Goal: Task Accomplishment & Management: Manage account settings

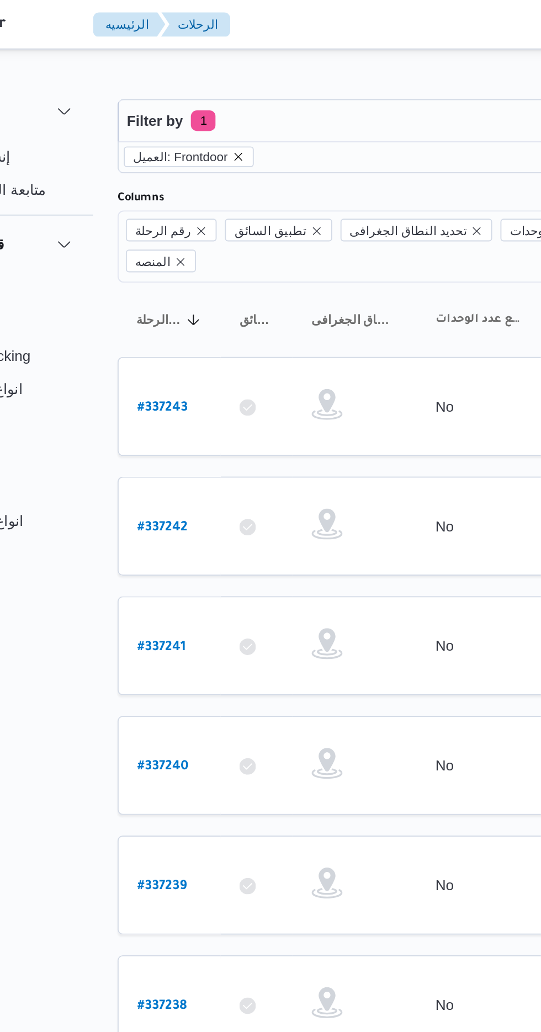
click at [205, 83] on icon "remove selected entity" at bounding box center [208, 84] width 7 height 7
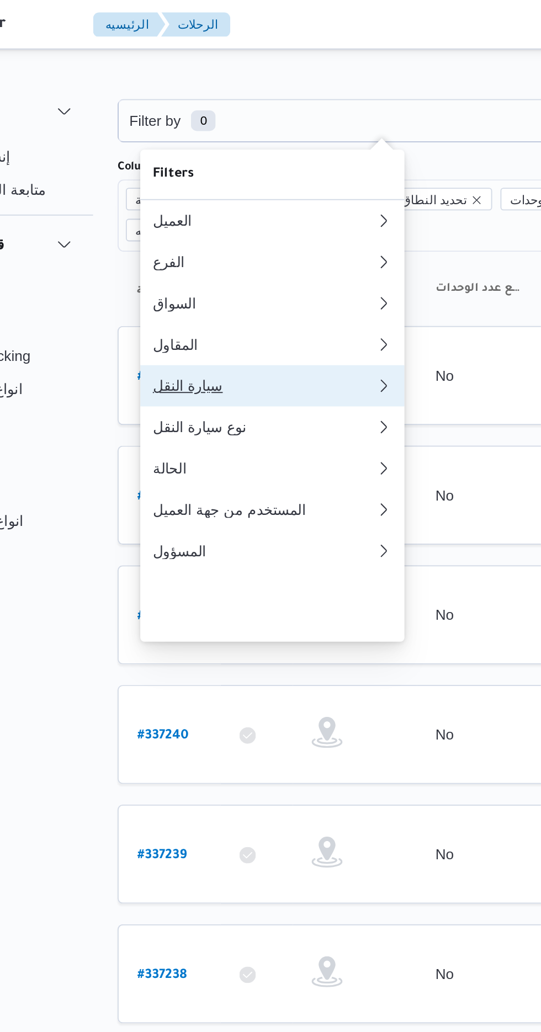
click at [219, 211] on div "سيارة النقل" at bounding box center [221, 206] width 119 height 9
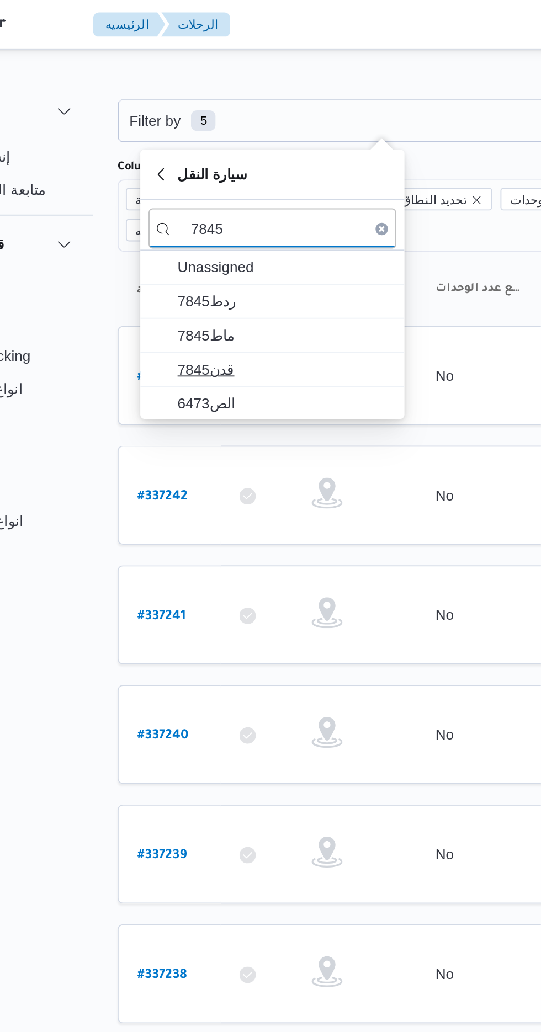
type input "7845"
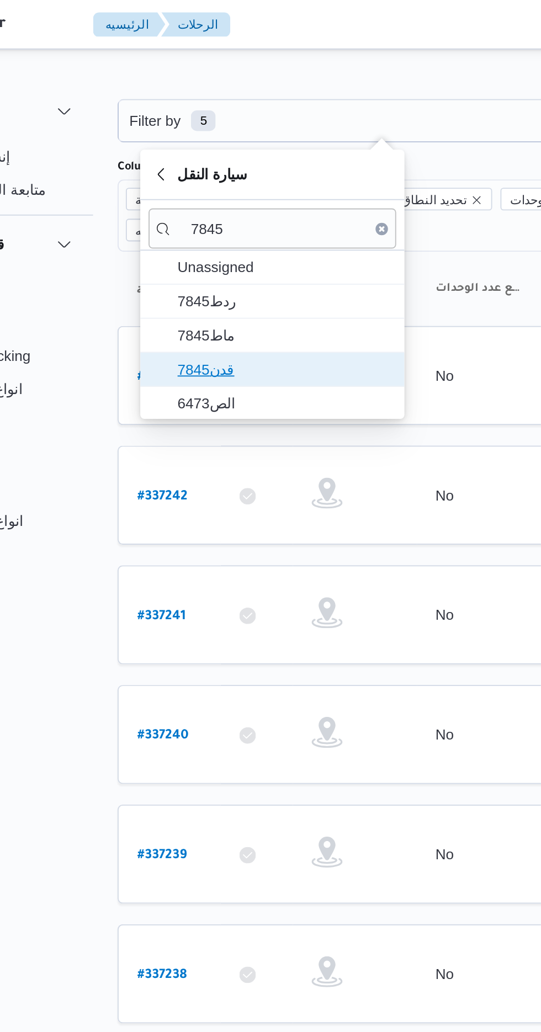
click at [239, 198] on span "قدن7845" at bounding box center [232, 197] width 115 height 13
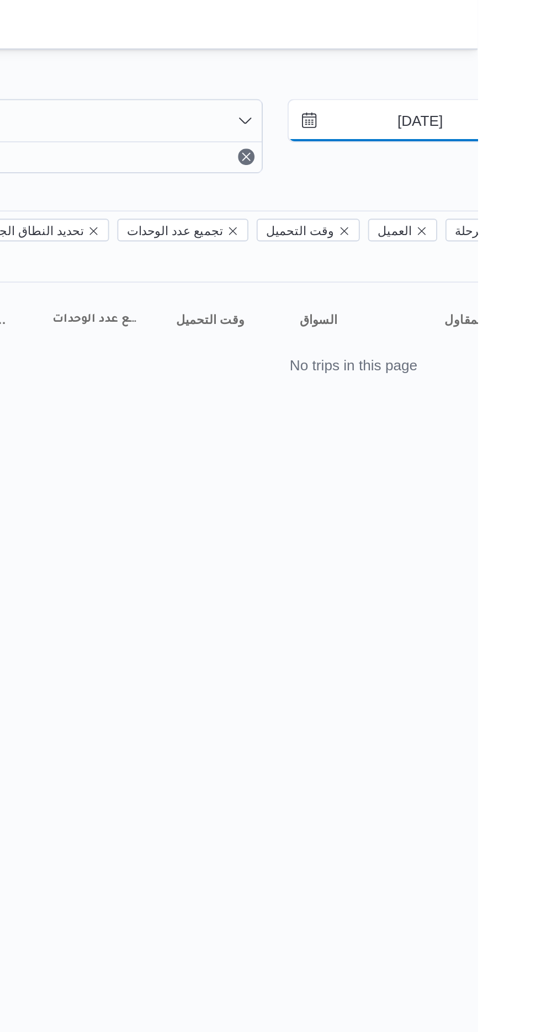
click at [502, 62] on input "5/9/2025" at bounding box center [502, 65] width 125 height 22
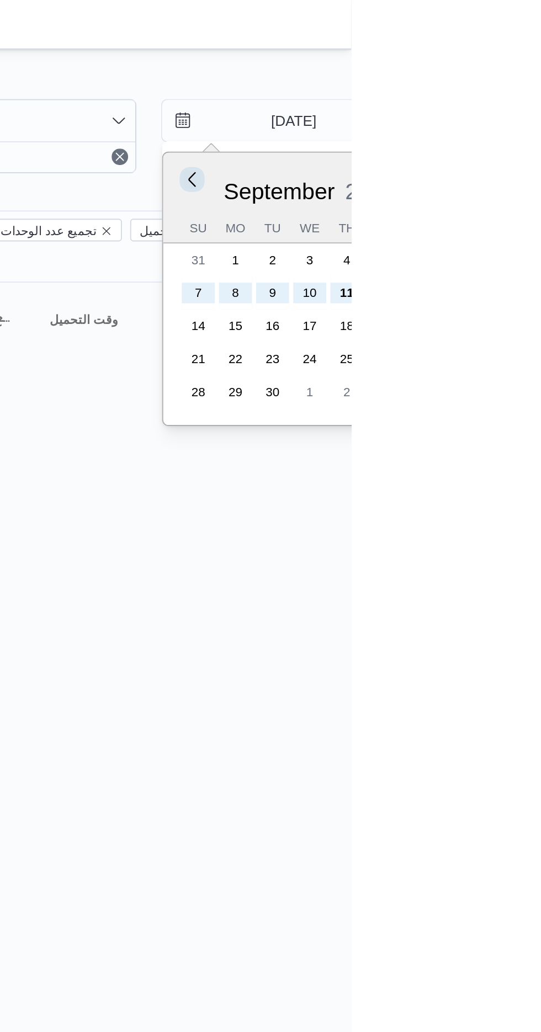
click at [455, 97] on button "Previous Month" at bounding box center [455, 95] width 10 height 10
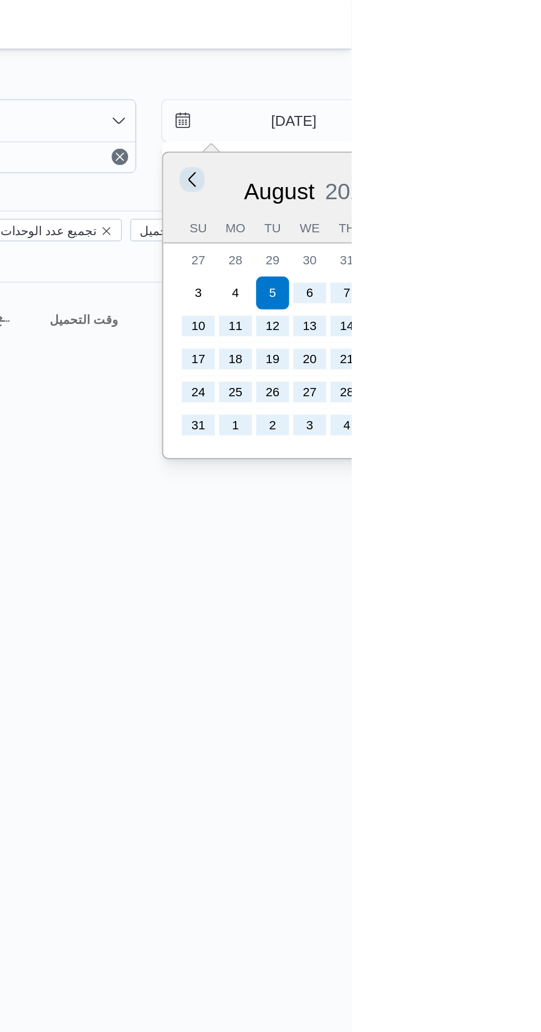
click at [455, 96] on button "Previous Month" at bounding box center [455, 95] width 10 height 10
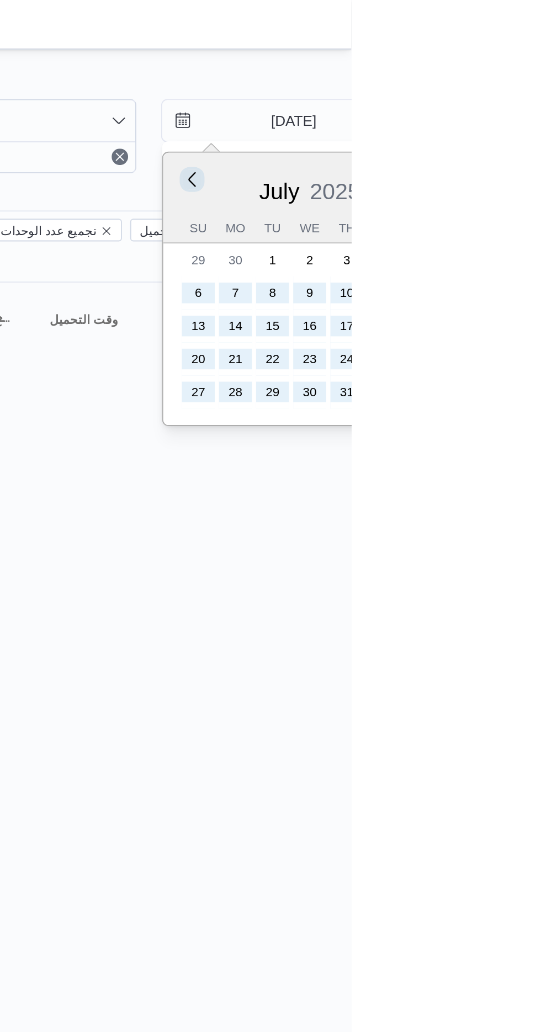
click at [457, 95] on button "Previous Month" at bounding box center [455, 95] width 10 height 10
type input "5/6/2025"
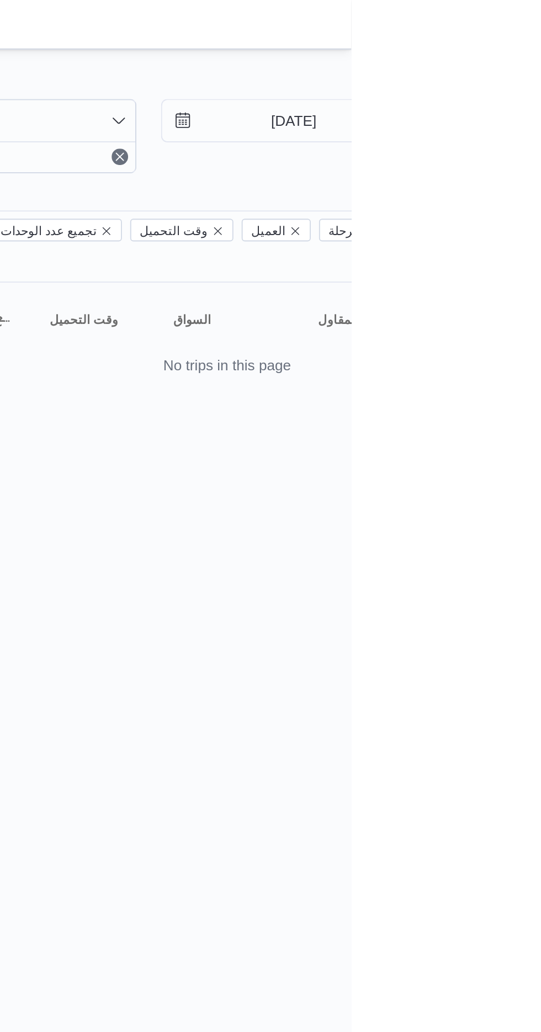
click at [423, 414] on html "Control Center الرئيسيه الرحلات English عربي Dark mode Logout الطلبات إنشاء طلب…" at bounding box center [270, 516] width 541 height 1032
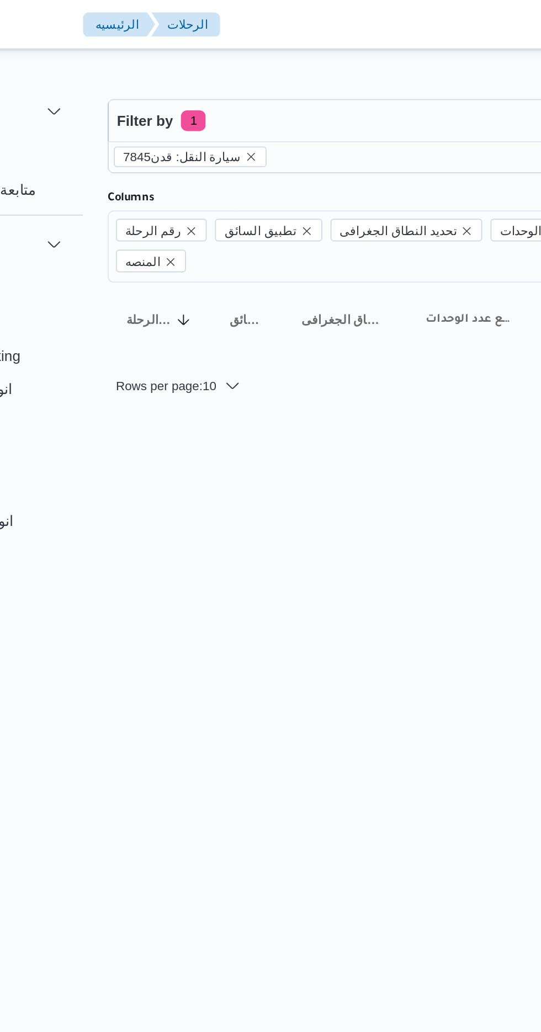
click at [222, 89] on div "سيارة النقل: قدن7845" at bounding box center [284, 84] width 281 height 17
click at [217, 86] on icon "remove selected entity" at bounding box center [220, 84] width 7 height 7
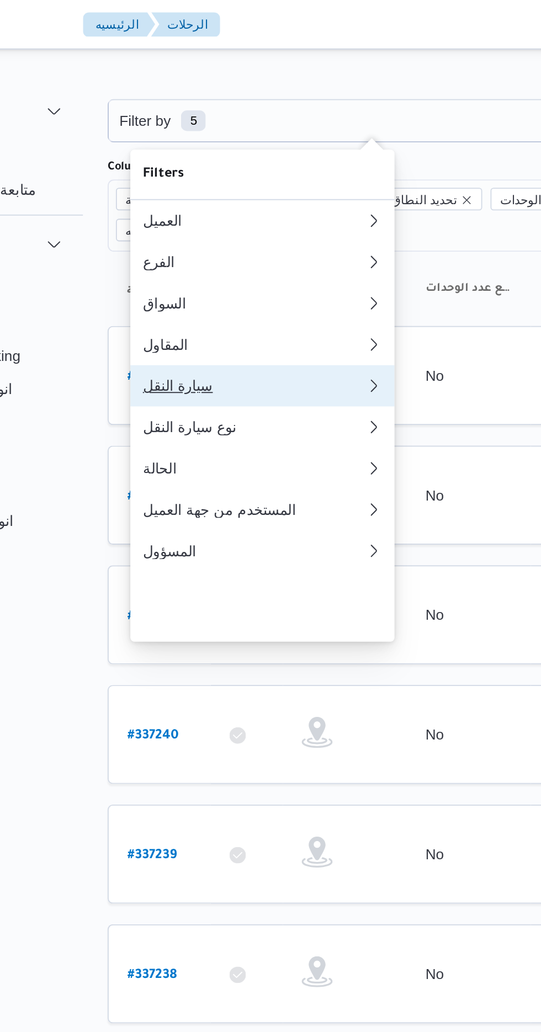
click at [217, 211] on div "سيارة النقل" at bounding box center [219, 206] width 115 height 9
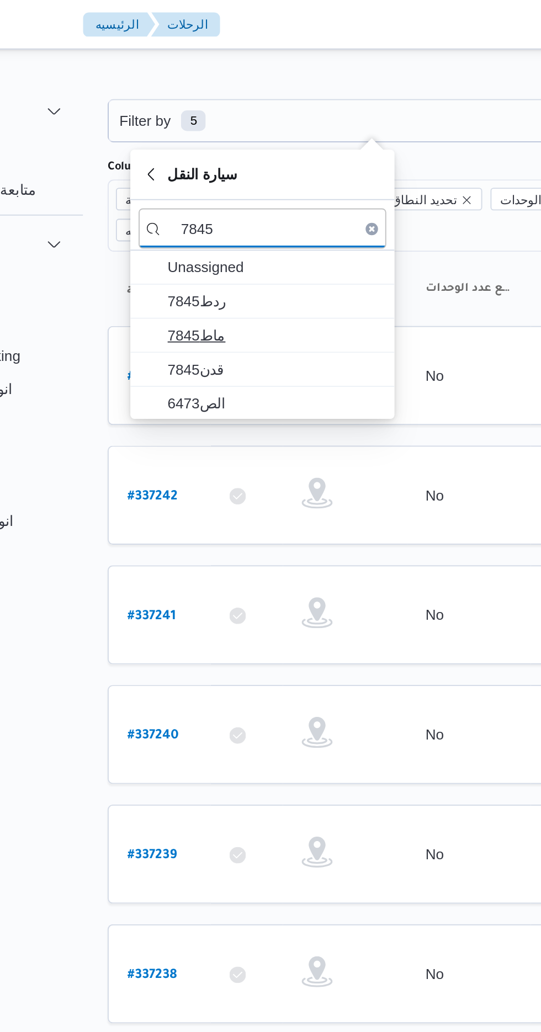
type input "7845"
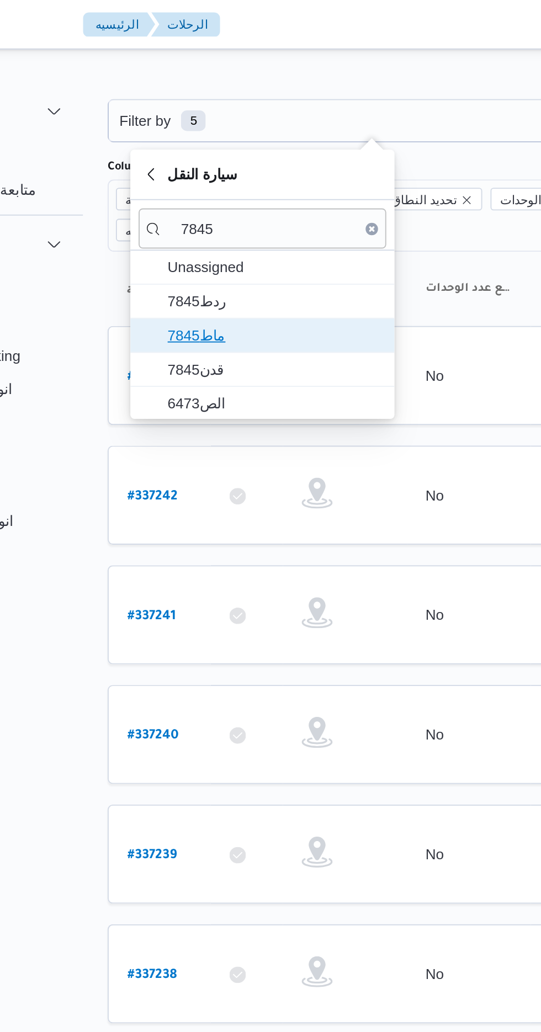
click at [223, 183] on span "ماط7845" at bounding box center [232, 179] width 115 height 13
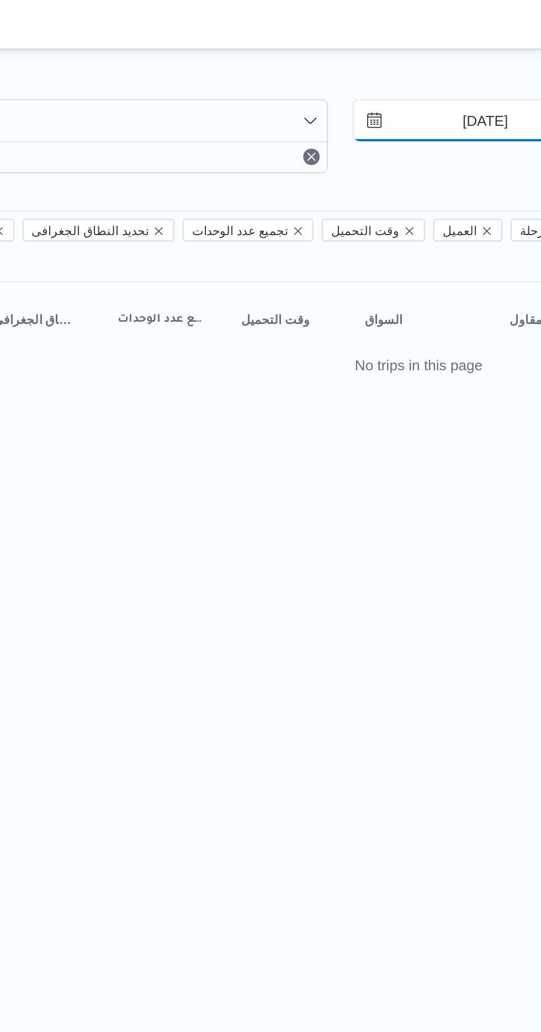
click at [488, 67] on input "5/6/2025" at bounding box center [502, 65] width 125 height 22
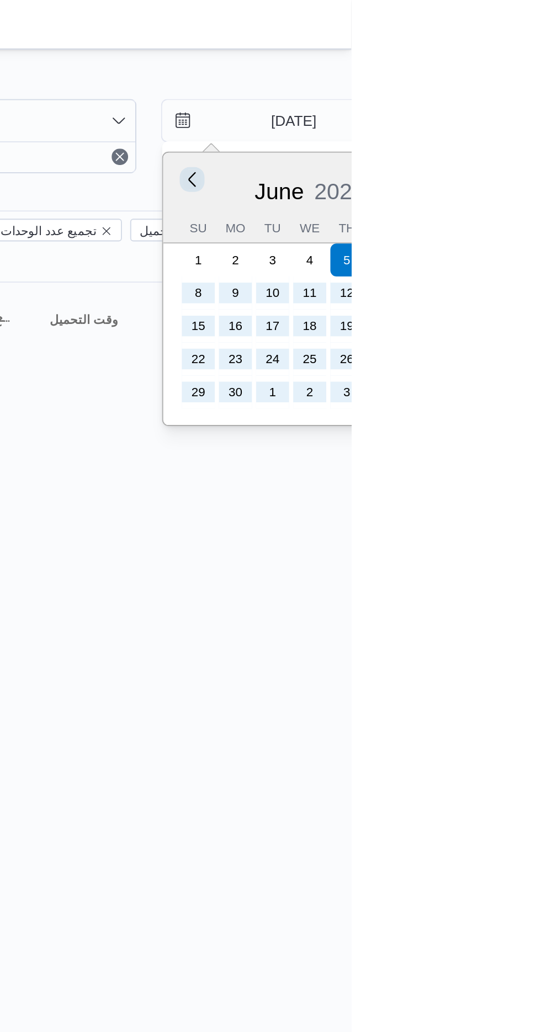
click at [455, 94] on button "Previous Month" at bounding box center [455, 95] width 10 height 10
type input "5/5/2025"
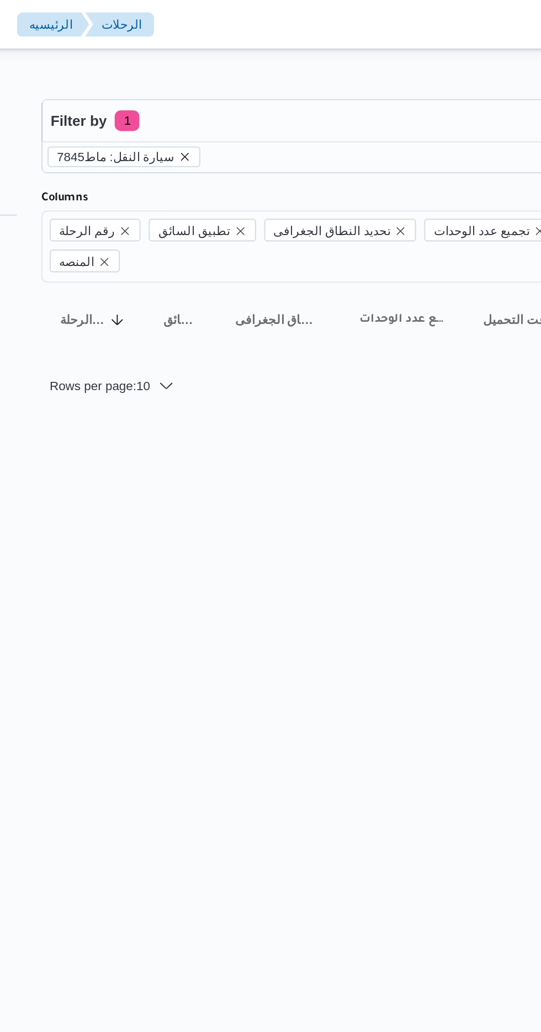
click at [217, 83] on icon "remove selected entity" at bounding box center [220, 84] width 7 height 7
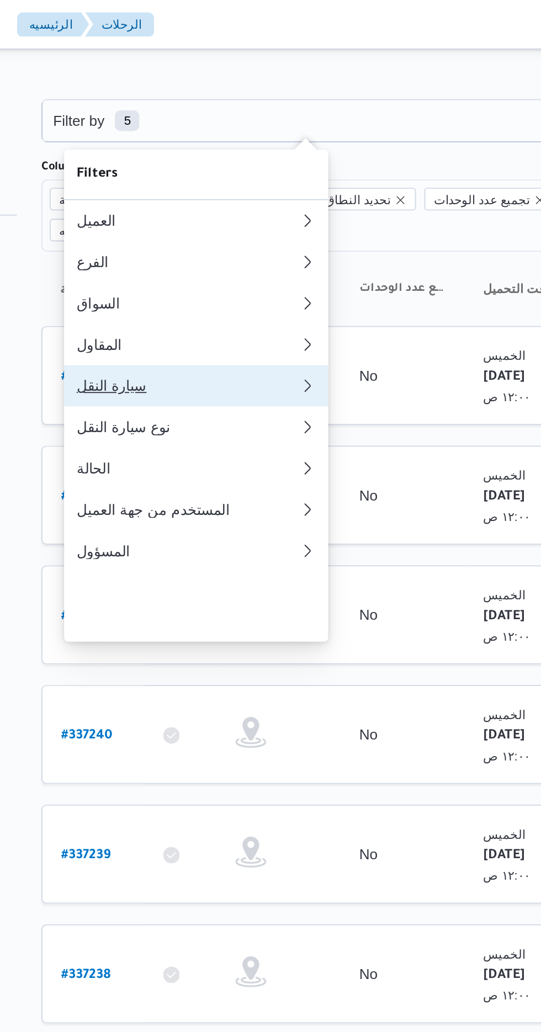
click at [225, 211] on div "سيارة النقل" at bounding box center [219, 206] width 115 height 9
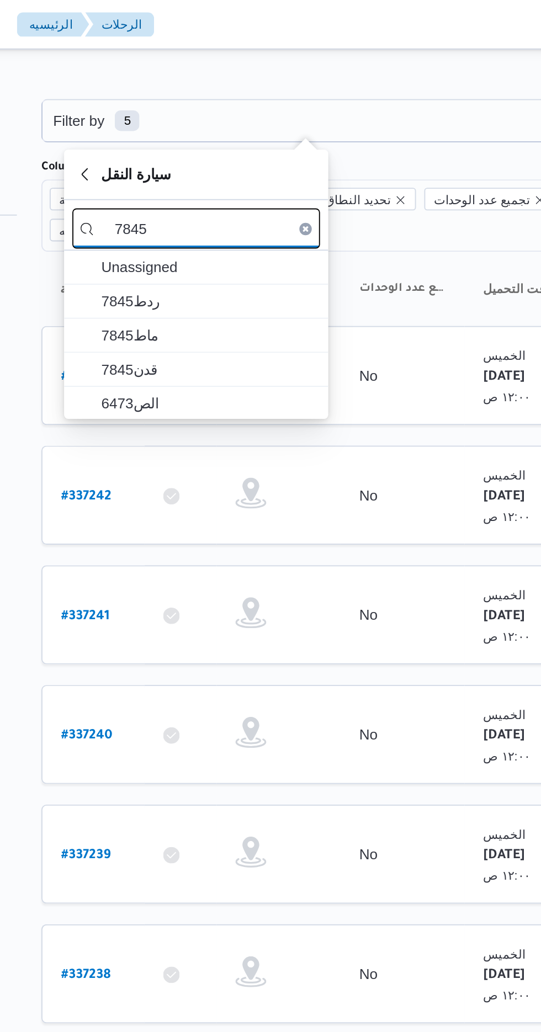
click at [204, 121] on input "7845" at bounding box center [226, 122] width 132 height 22
type input "7"
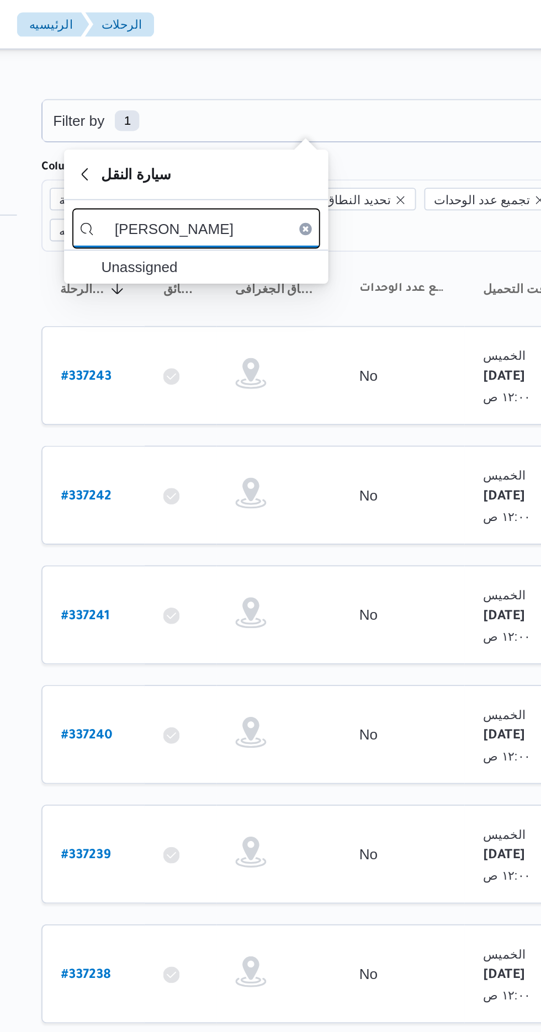
type input "محمد صلاح"
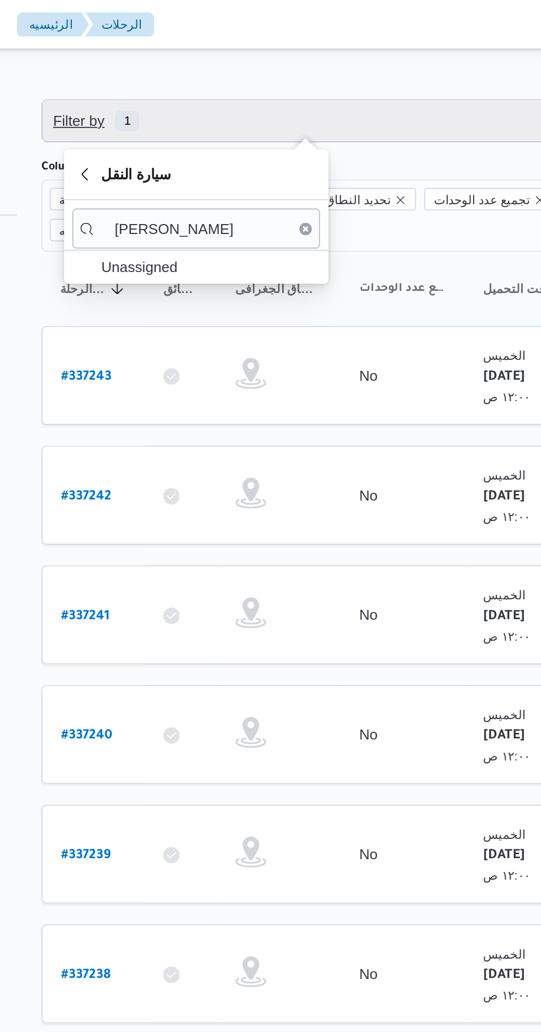
click at [183, 66] on span "1" at bounding box center [189, 64] width 13 height 11
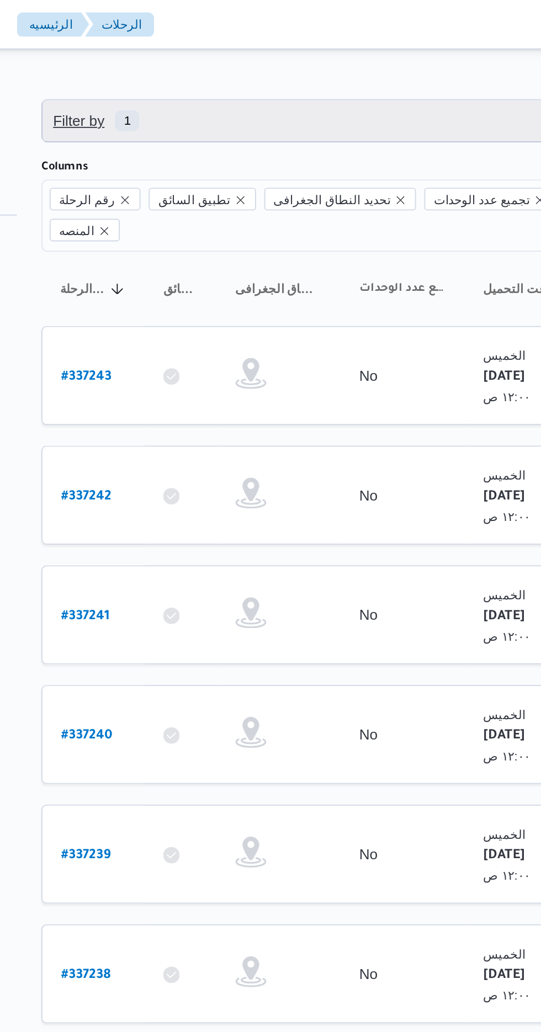
click at [183, 62] on span "1" at bounding box center [189, 64] width 13 height 11
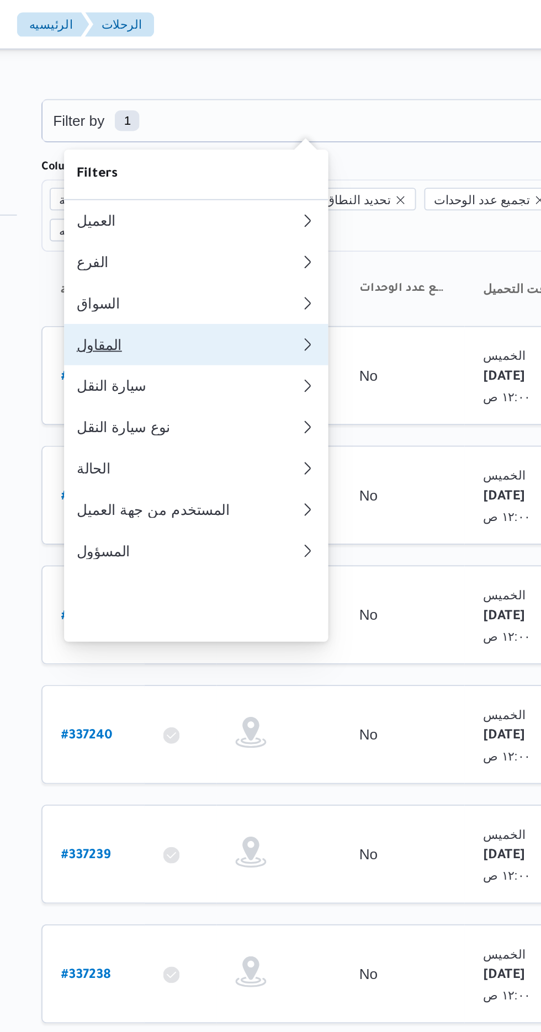
click at [178, 189] on div "المقاول" at bounding box center [221, 184] width 119 height 9
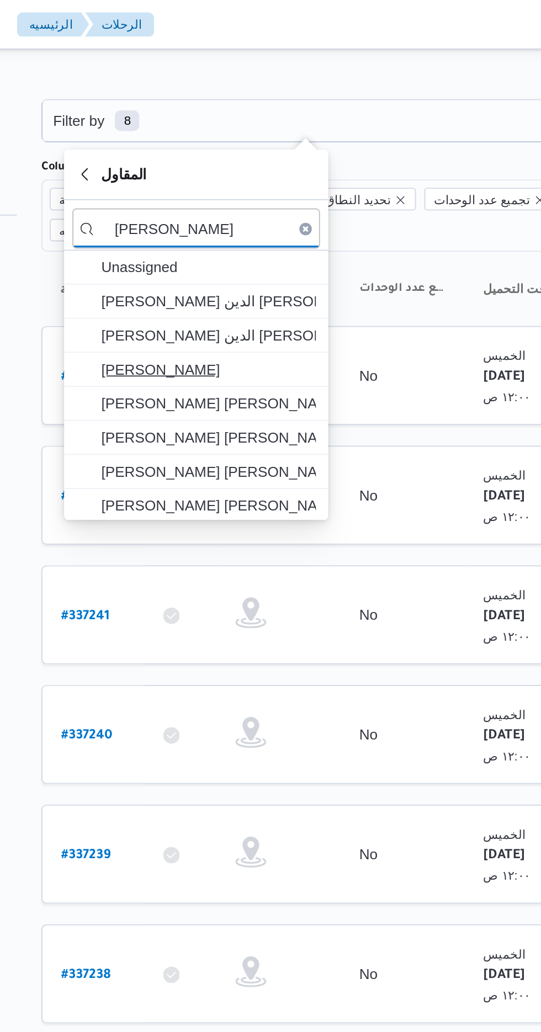
type input "محمد صلاح"
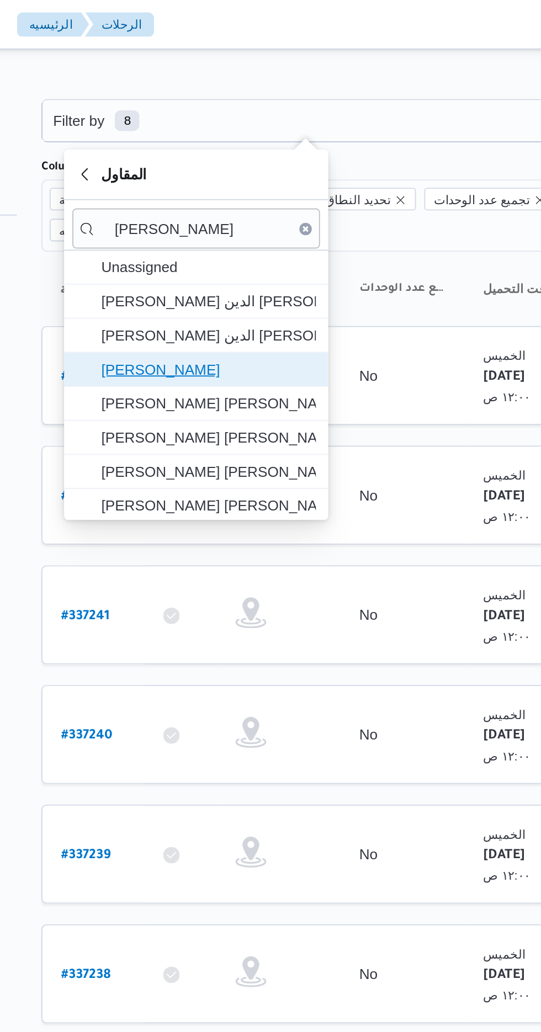
click at [186, 194] on span "[PERSON_NAME]" at bounding box center [232, 197] width 115 height 13
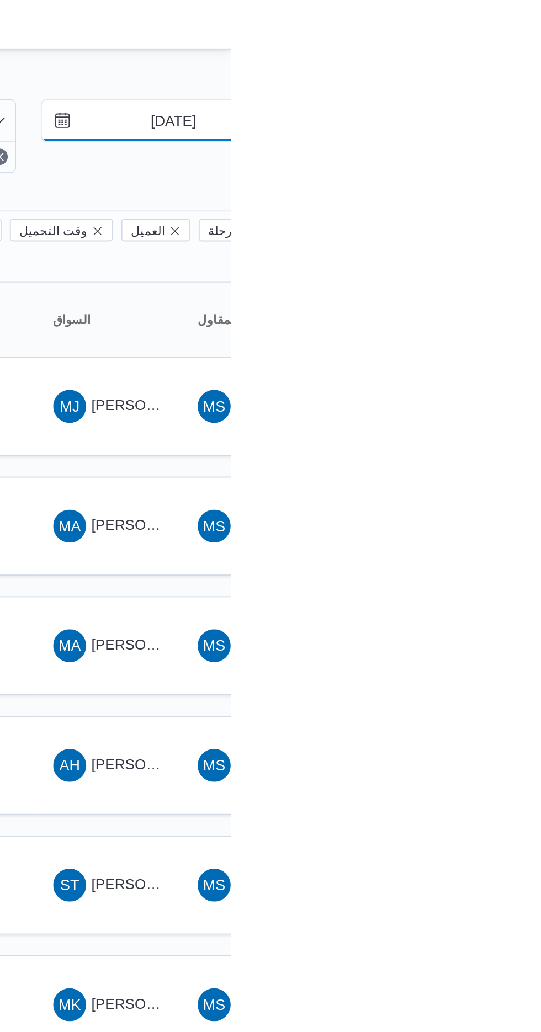
click at [503, 63] on input "5/5/2025" at bounding box center [502, 65] width 125 height 22
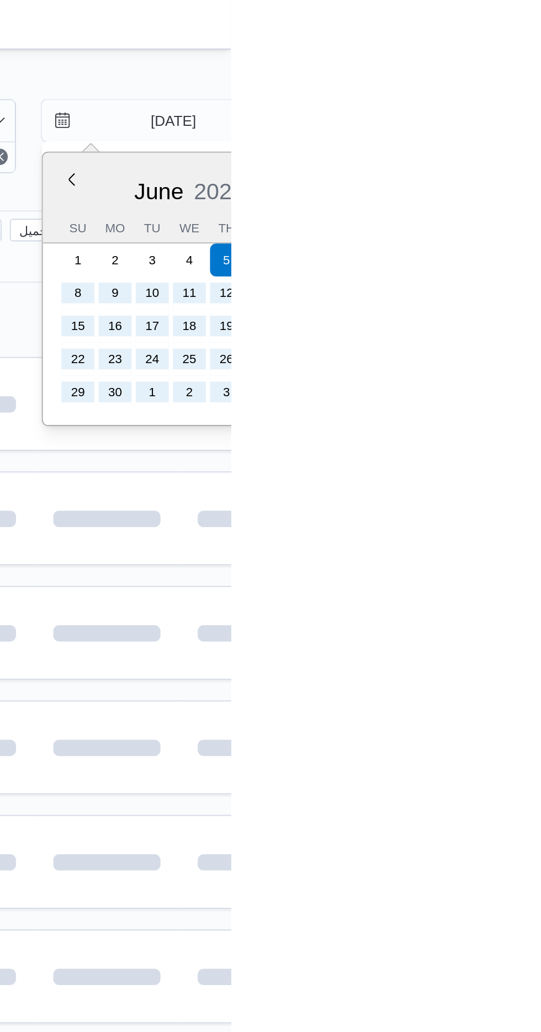
click at [540, 96] on div "June 2025" at bounding box center [518, 100] width 157 height 28
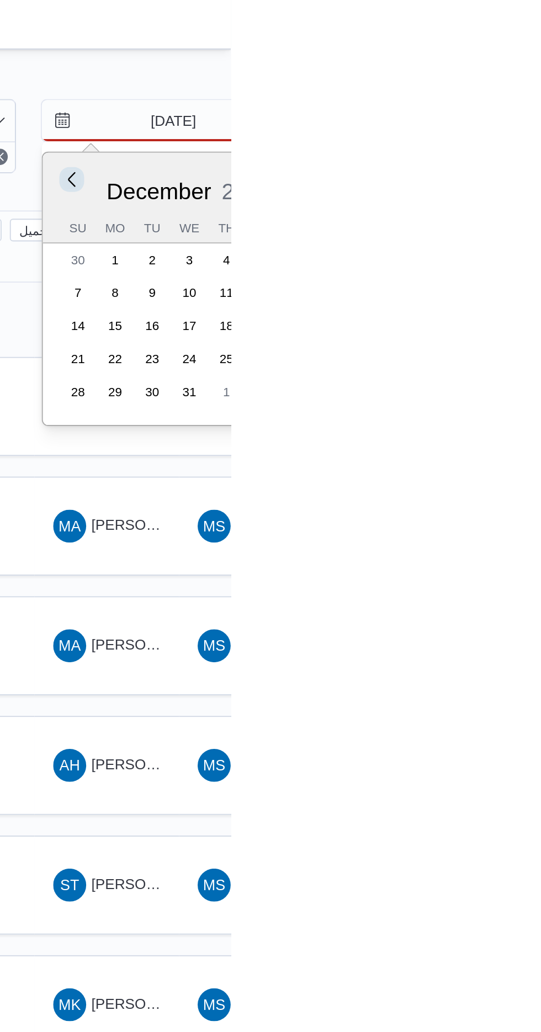
click at [453, 93] on button "Previous Month" at bounding box center [455, 95] width 10 height 10
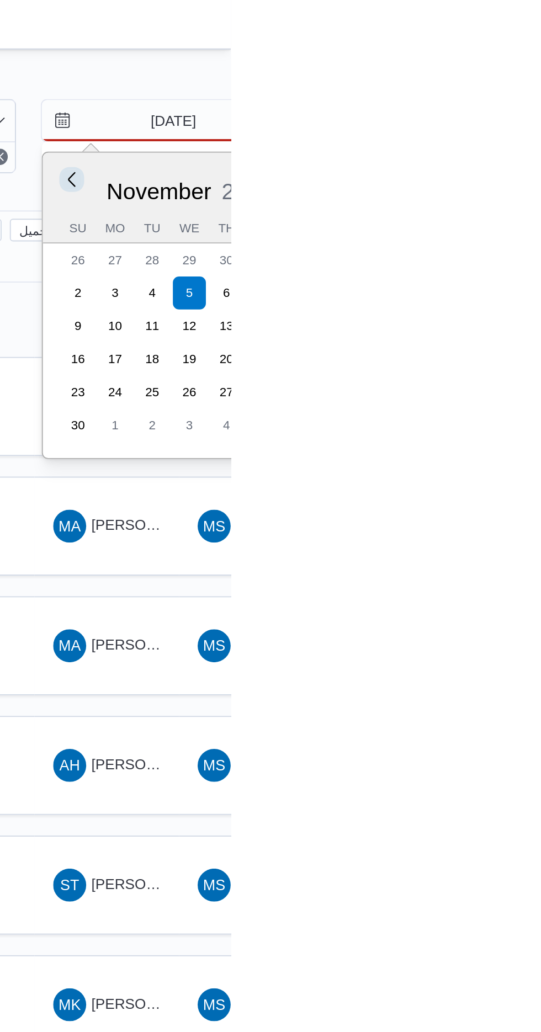
click at [450, 97] on button "Previous Month" at bounding box center [455, 95] width 10 height 10
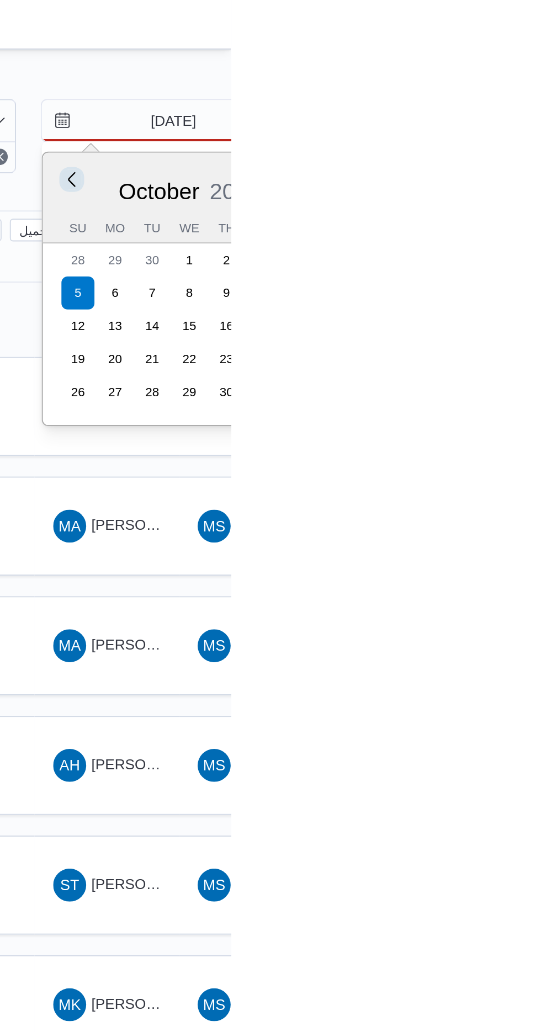
click at [451, 92] on button "Previous Month" at bounding box center [455, 95] width 10 height 10
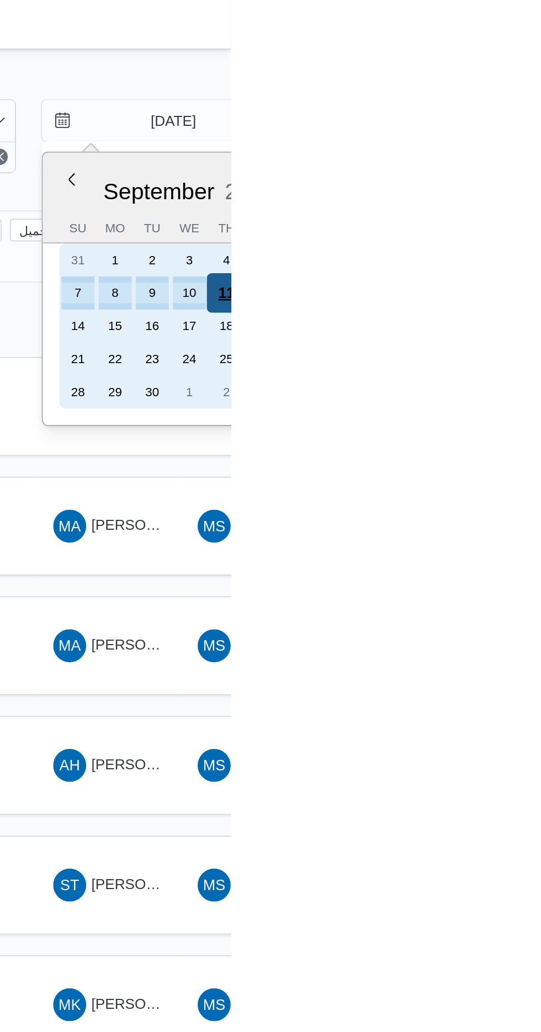
click at [532, 157] on div "11" at bounding box center [538, 156] width 21 height 21
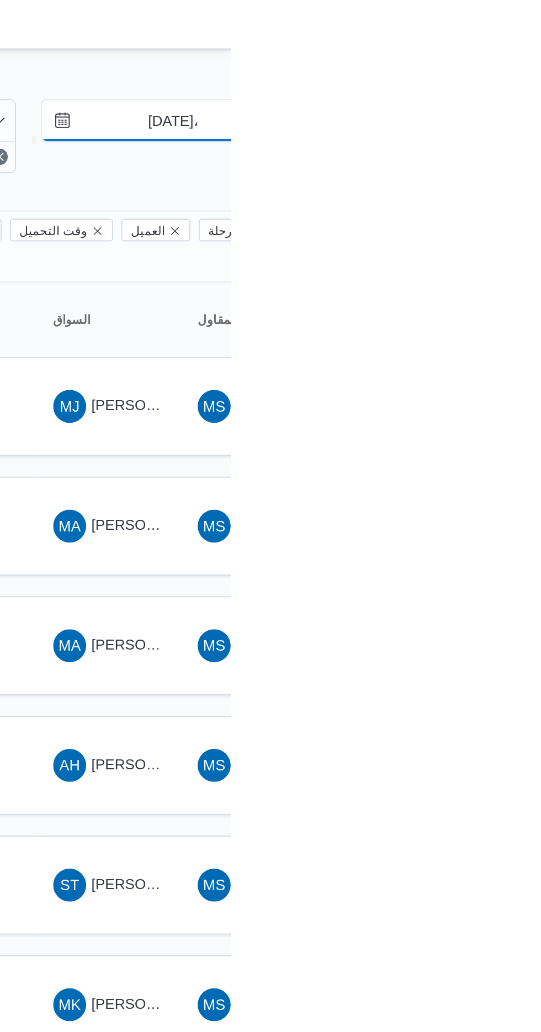
type input "[DATE]"
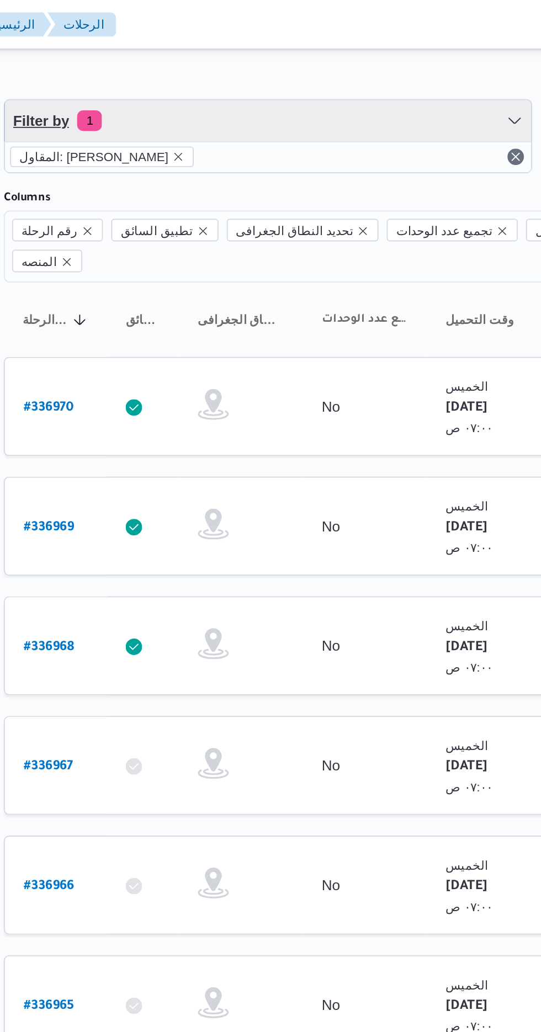
click at [191, 70] on span "Filter by 1" at bounding box center [171, 64] width 47 height 13
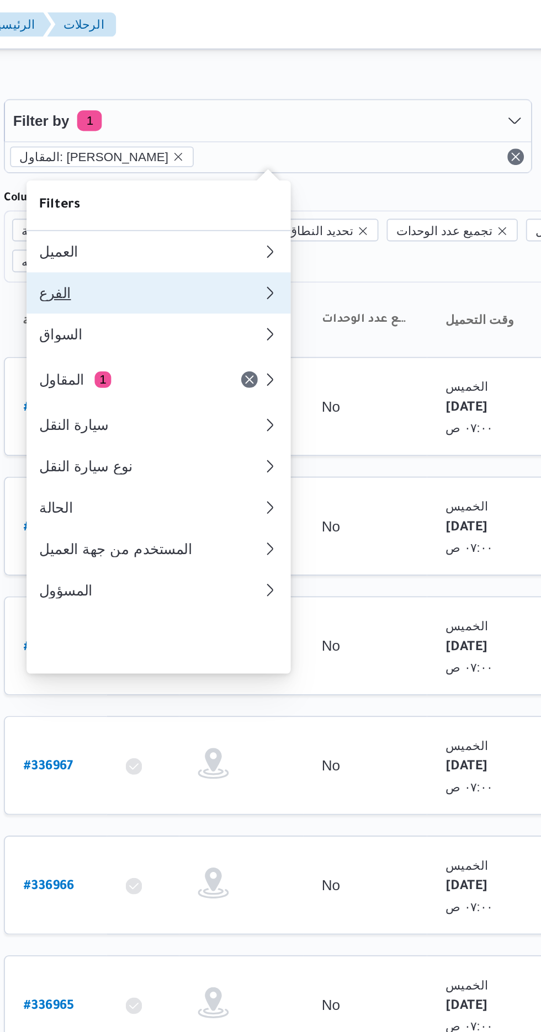
click at [183, 161] on div "الفرع" at bounding box center [221, 156] width 119 height 9
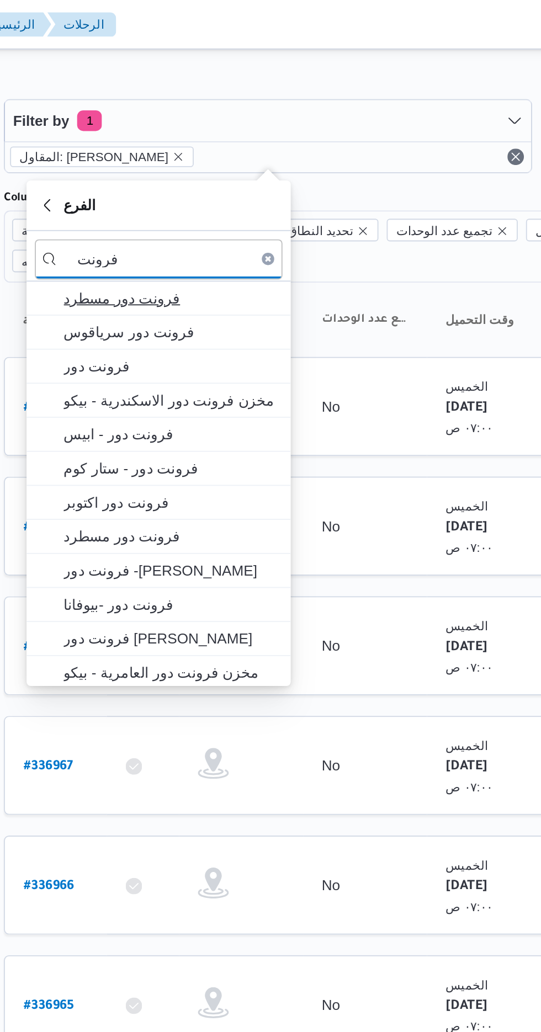
type input "فرونت"
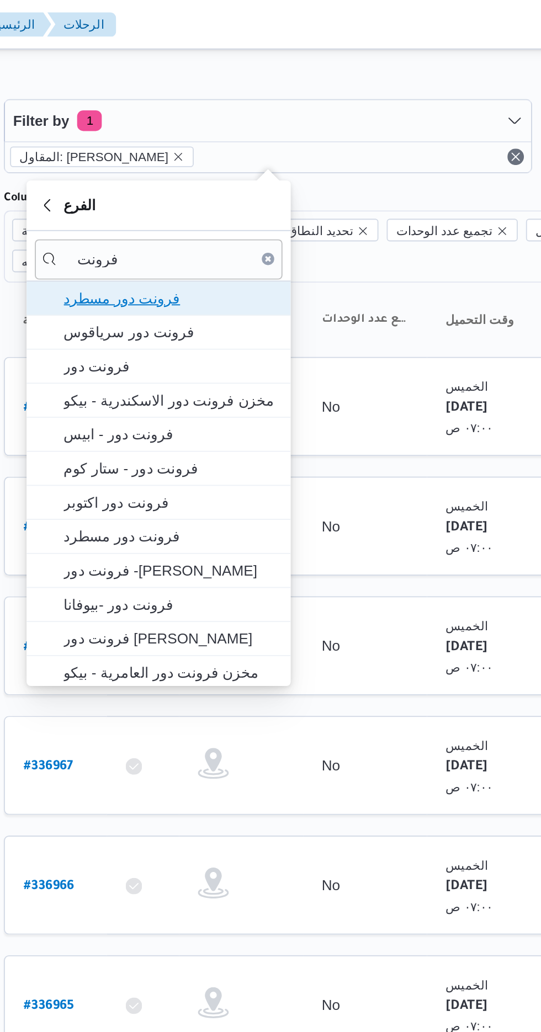
click at [187, 156] on span "فرونت دور مسطرد" at bounding box center [232, 159] width 115 height 13
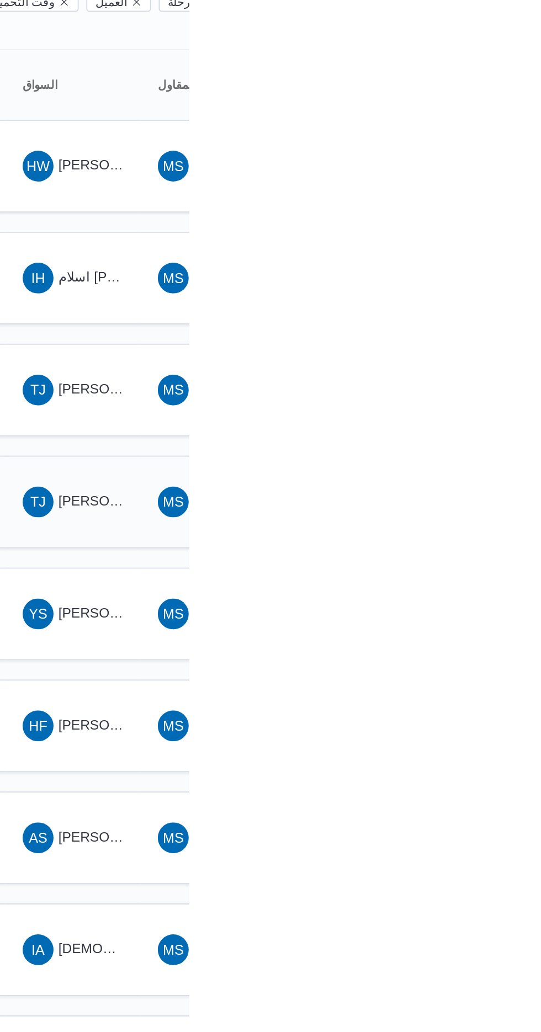
click at [494, 396] on div "TJ تامر جمال كريم محمد" at bounding box center [474, 409] width 66 height 26
click at [490, 337] on span "TJ تامر جلال محمد محجوب" at bounding box center [474, 346] width 57 height 18
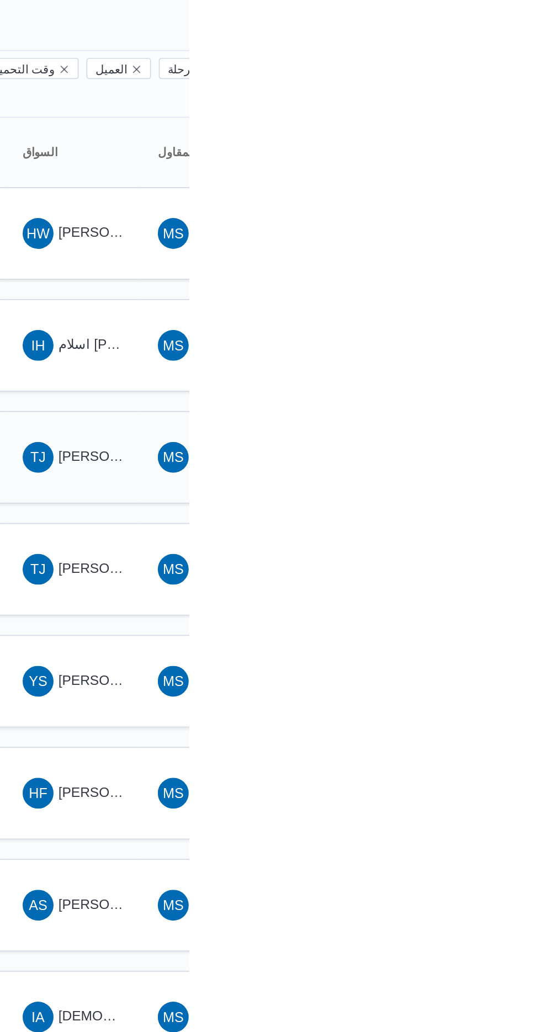
click at [493, 340] on span "[PERSON_NAME] [PERSON_NAME]" at bounding box center [530, 344] width 129 height 9
click at [492, 404] on span "[PERSON_NAME] [PERSON_NAME]" at bounding box center [530, 408] width 129 height 9
click at [499, 468] on span "[PERSON_NAME] [PERSON_NAME] الحمد" at bounding box center [540, 472] width 149 height 9
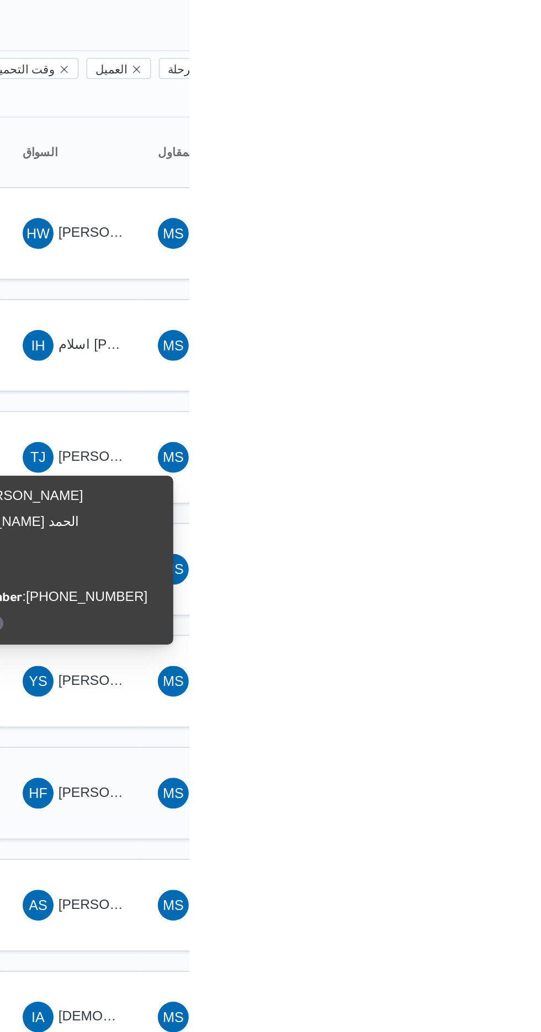
click at [506, 524] on div "HF هشام فرج محمد عامر" at bounding box center [474, 537] width 66 height 26
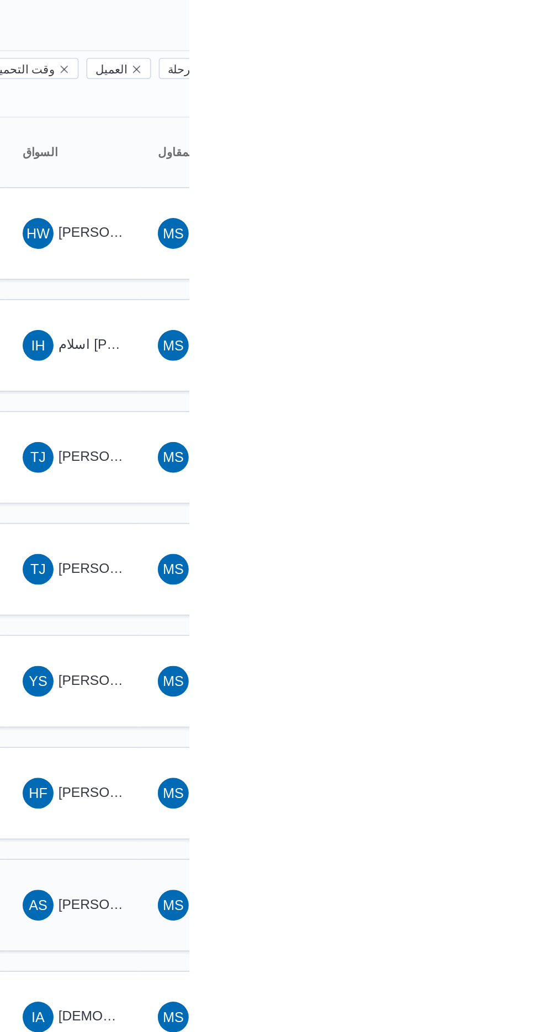
click at [506, 588] on div "AS احمد سعيد محمد طير البر" at bounding box center [474, 601] width 66 height 26
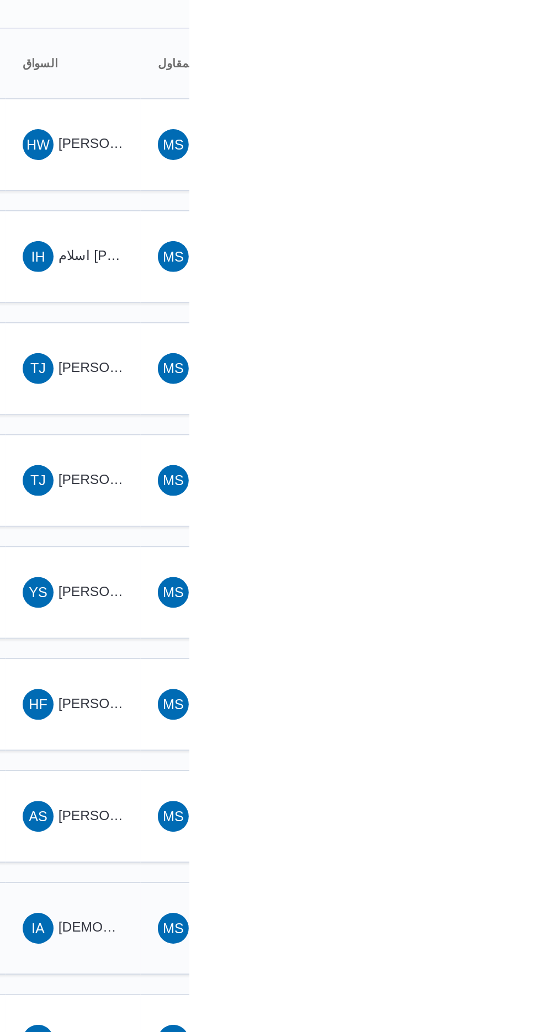
click at [491, 652] on div "IA اسلام عيد السيد محمد" at bounding box center [474, 665] width 66 height 26
click at [502, 724] on span "[PERSON_NAME]" at bounding box center [497, 728] width 63 height 9
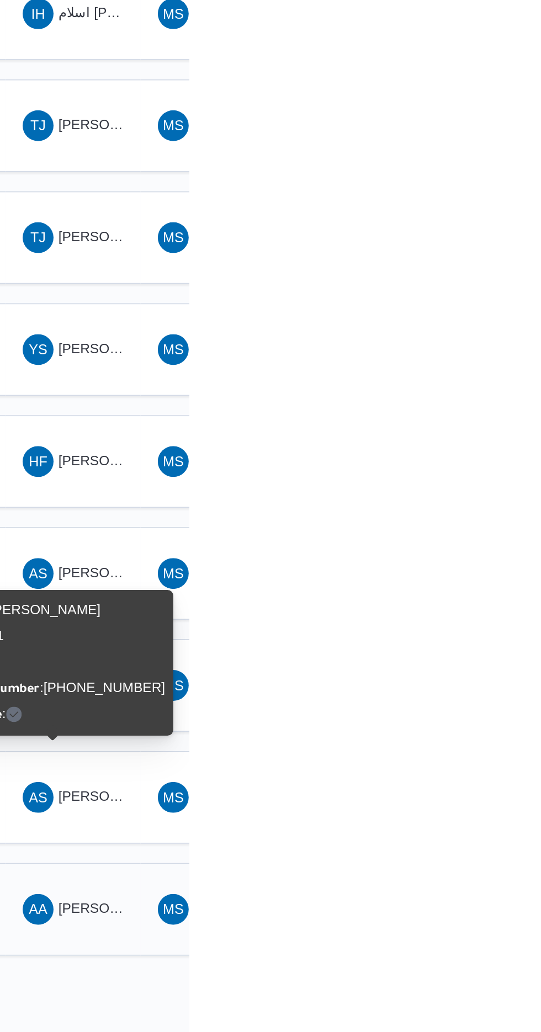
click at [495, 785] on span "AA السيد عبدالقادر خطاب محمد" at bounding box center [474, 794] width 57 height 18
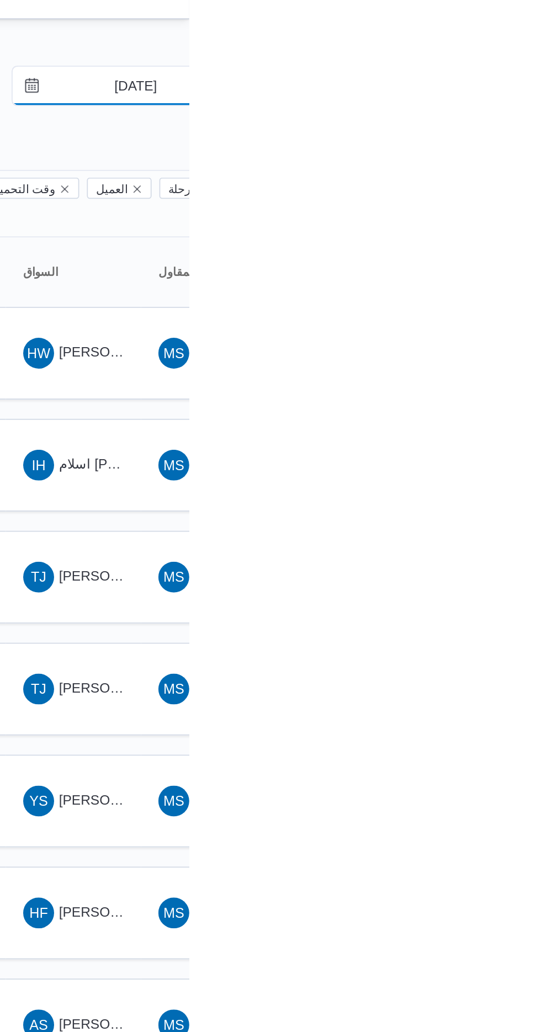
click at [499, 66] on input "[DATE]" at bounding box center [502, 65] width 125 height 22
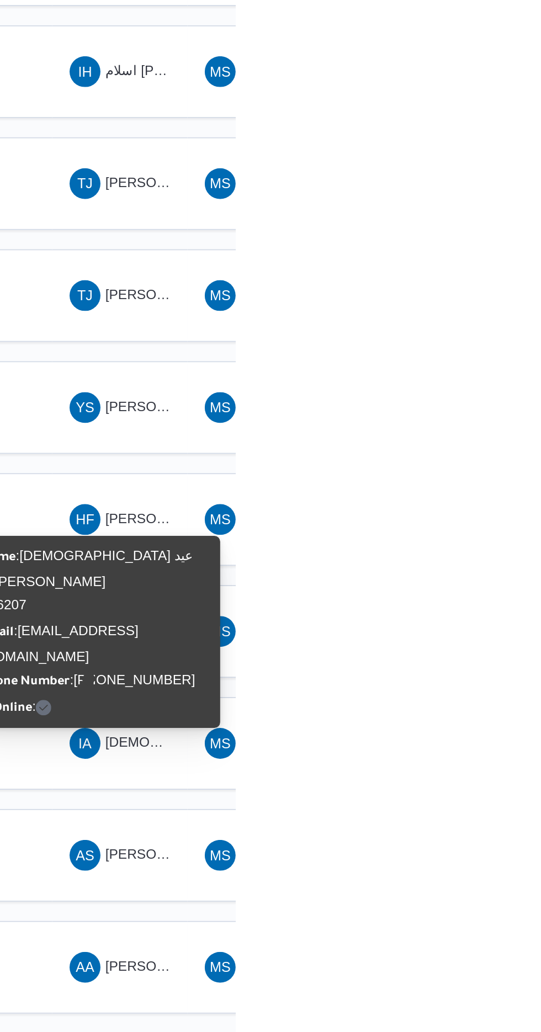
click at [485, 577] on div "Name : اسلام عيد السيد محمد Id : 6207 Email : 01004248512@illa.com.eg Phone Num…" at bounding box center [461, 601] width 132 height 101
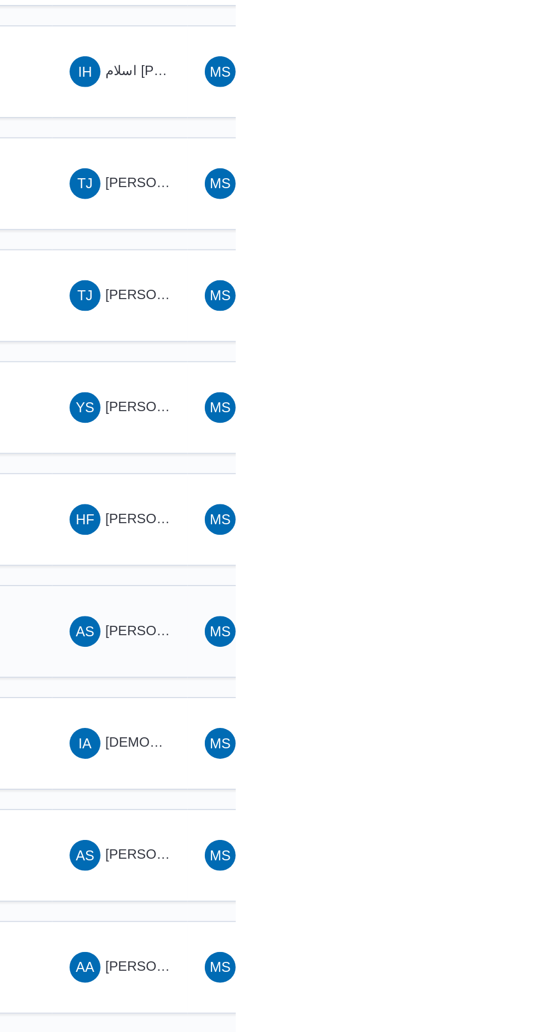
click at [483, 596] on span "[PERSON_NAME]" at bounding box center [497, 600] width 63 height 9
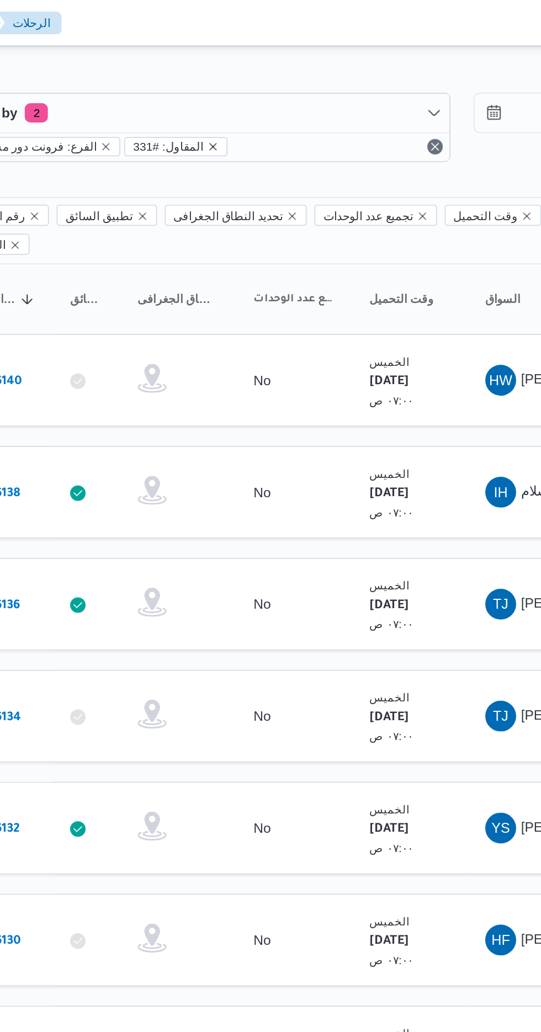
click at [288, 83] on icon "remove selected entity" at bounding box center [290, 84] width 4 height 4
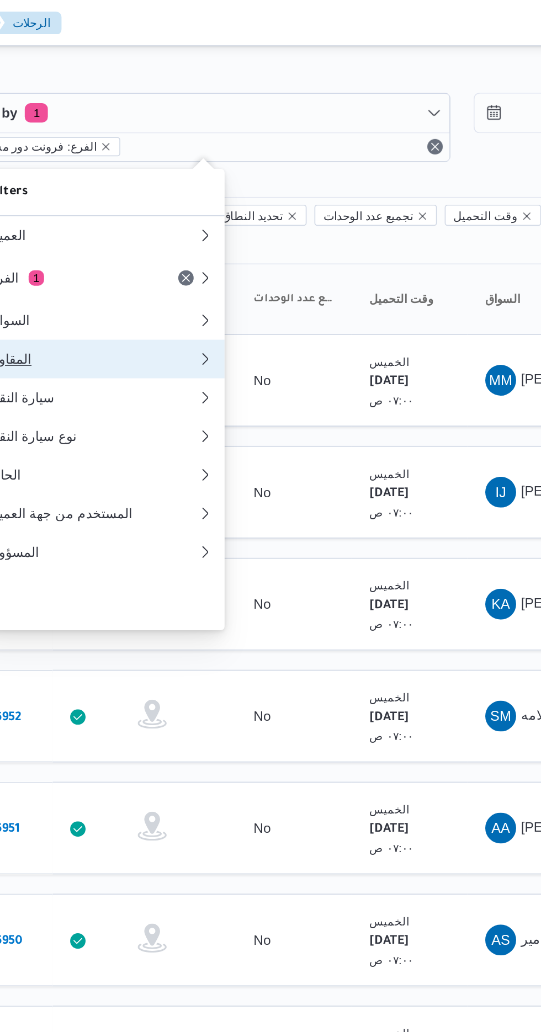
click at [201, 210] on div "المقاول" at bounding box center [219, 205] width 115 height 9
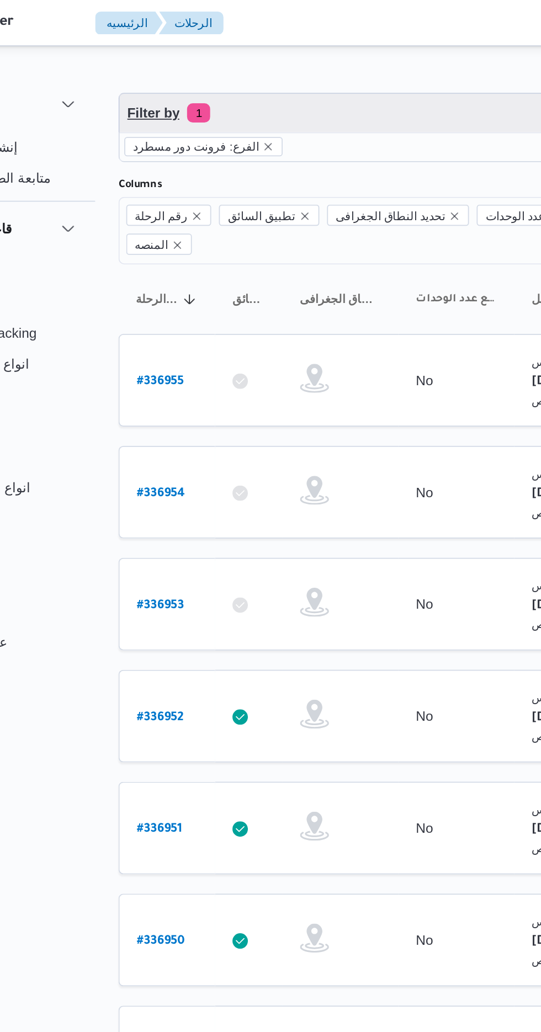
click at [199, 68] on span "Filter by 1" at bounding box center [284, 65] width 281 height 22
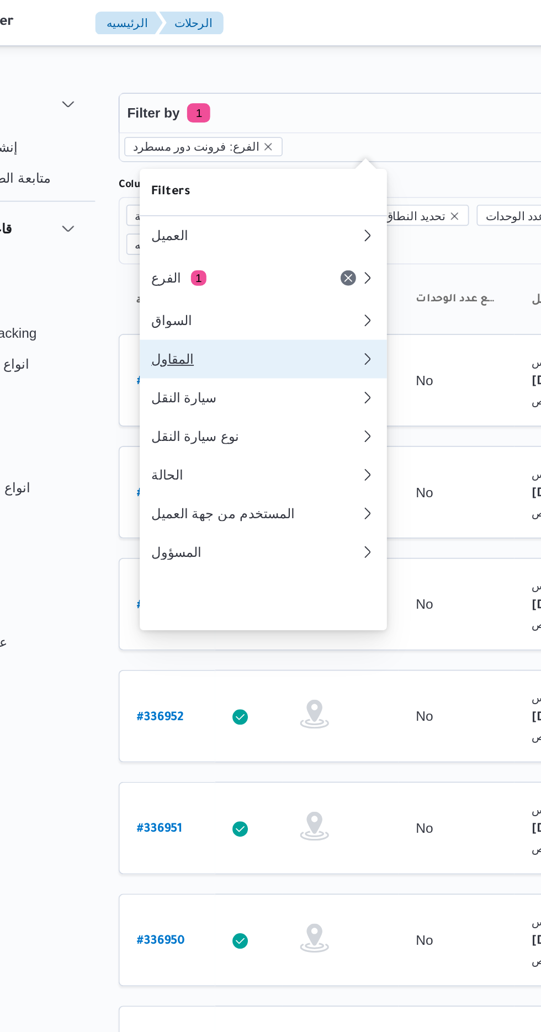
click at [183, 210] on div "المقاول" at bounding box center [219, 205] width 115 height 9
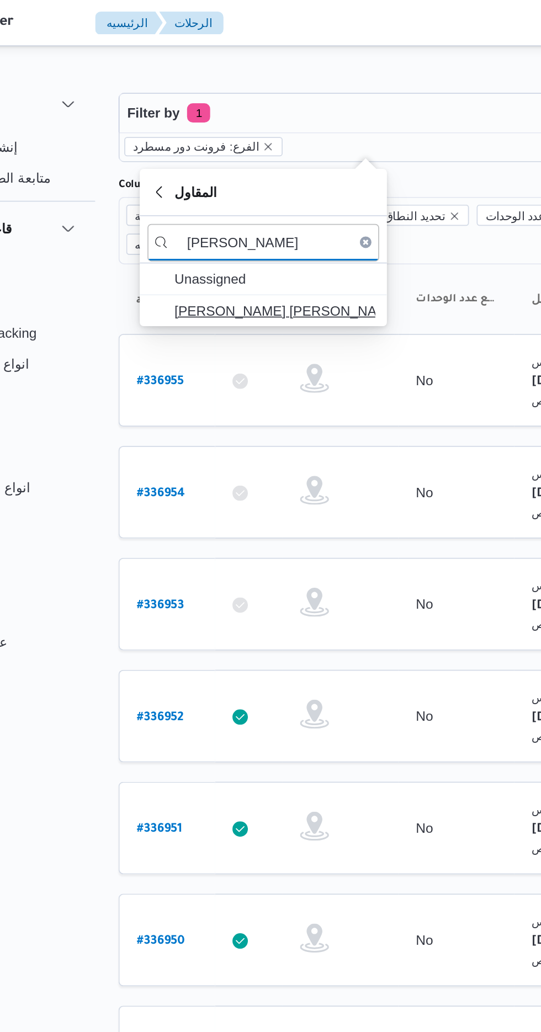
type input "[PERSON_NAME]"
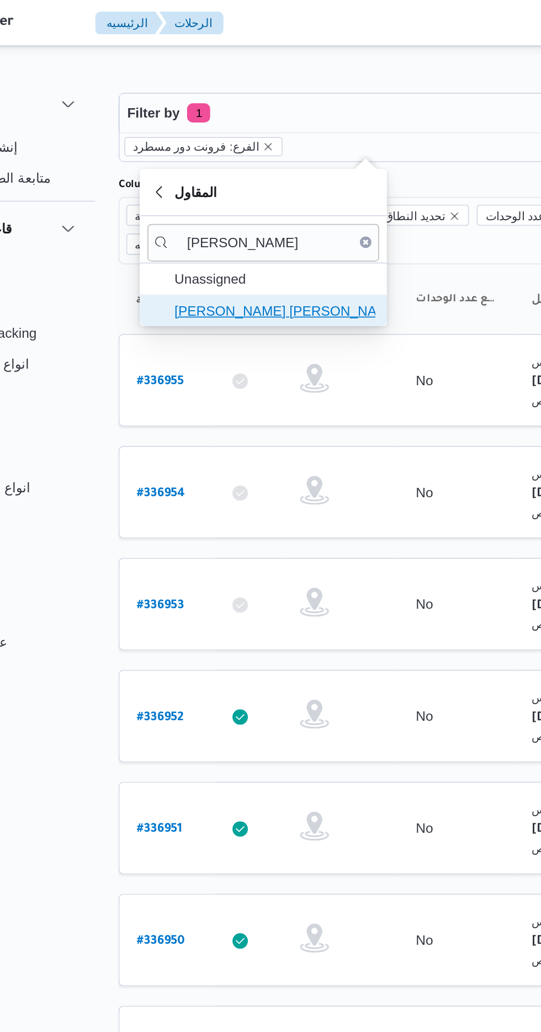
click at [206, 175] on span "[PERSON_NAME] [PERSON_NAME]" at bounding box center [232, 177] width 115 height 13
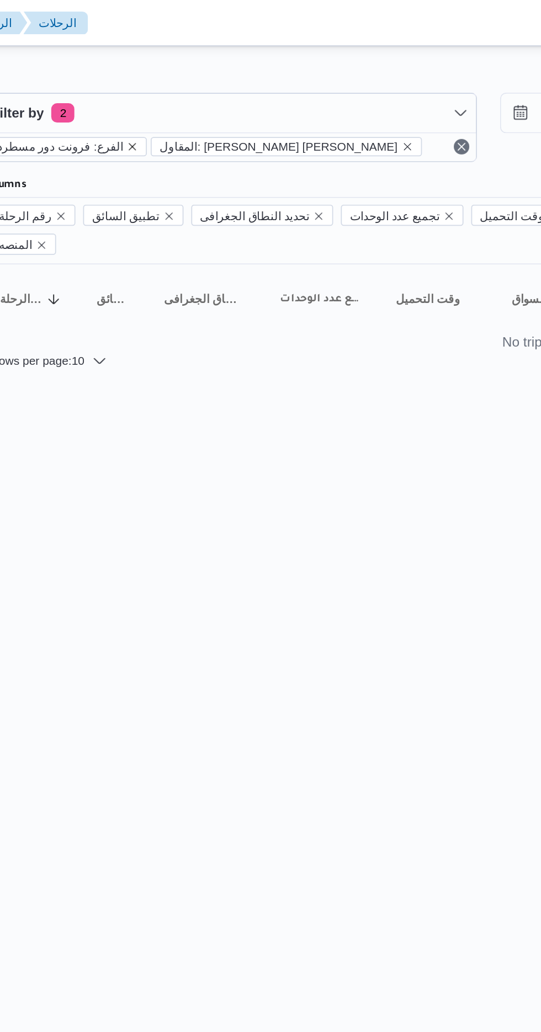
click at [226, 86] on icon "remove selected entity" at bounding box center [229, 84] width 7 height 7
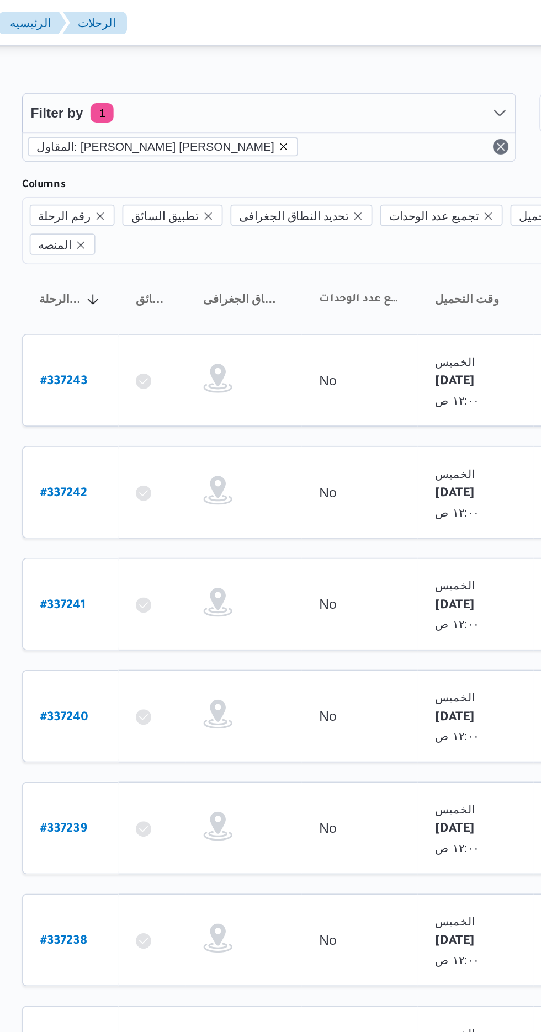
click at [290, 83] on icon "remove selected entity" at bounding box center [293, 84] width 7 height 7
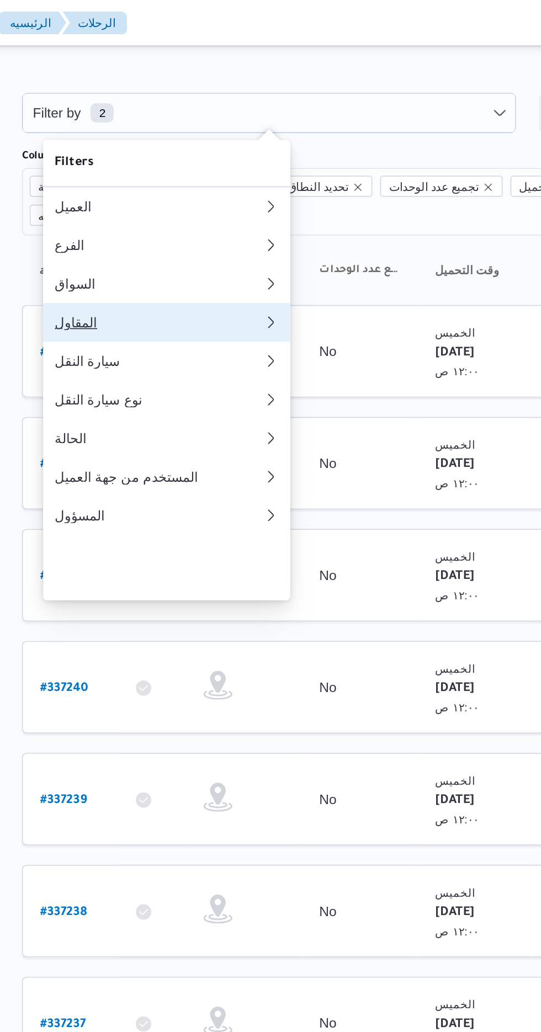
click at [193, 189] on div "المقاول" at bounding box center [219, 184] width 115 height 9
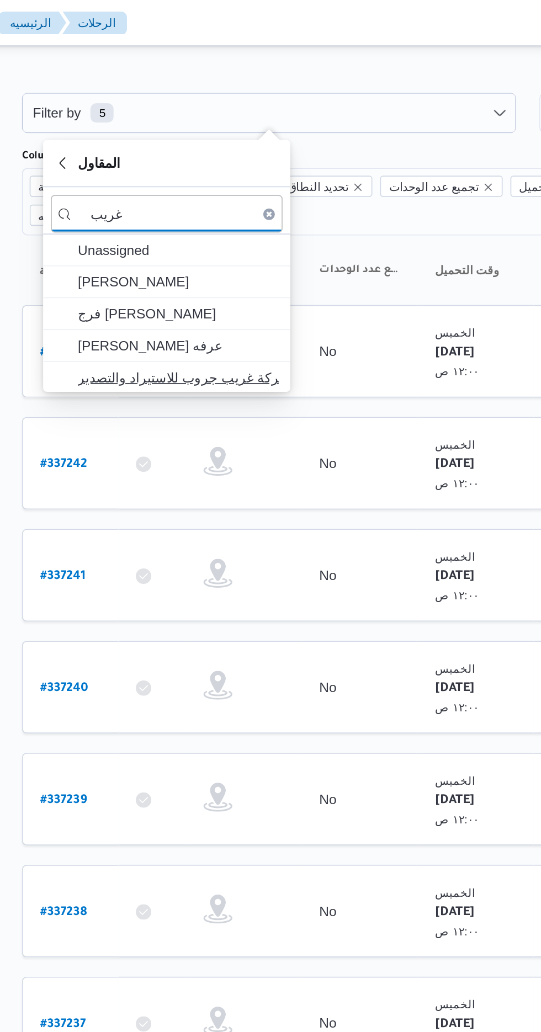
type input "غريب"
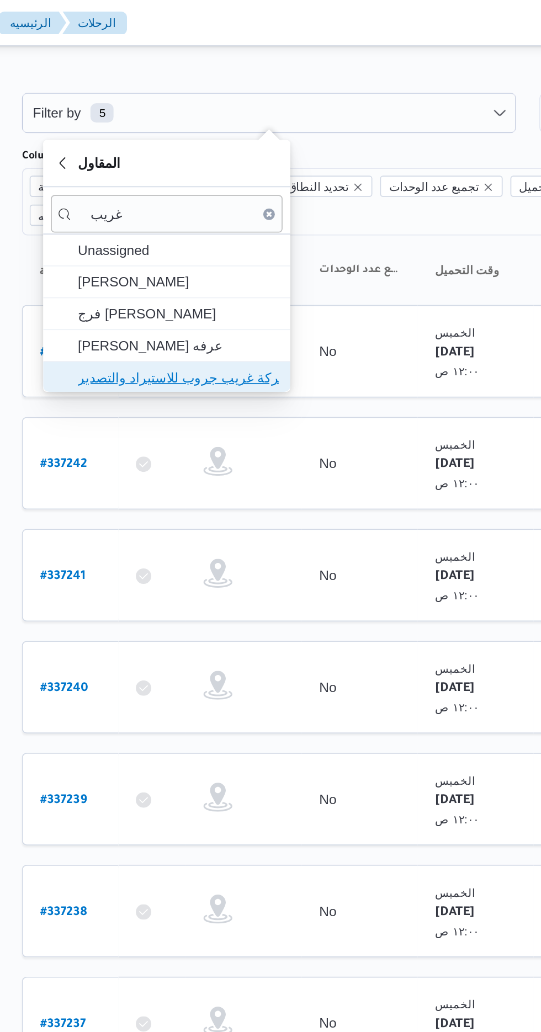
click at [205, 215] on span "شركة غريب جروب للاستيراد والتصدير" at bounding box center [232, 215] width 115 height 13
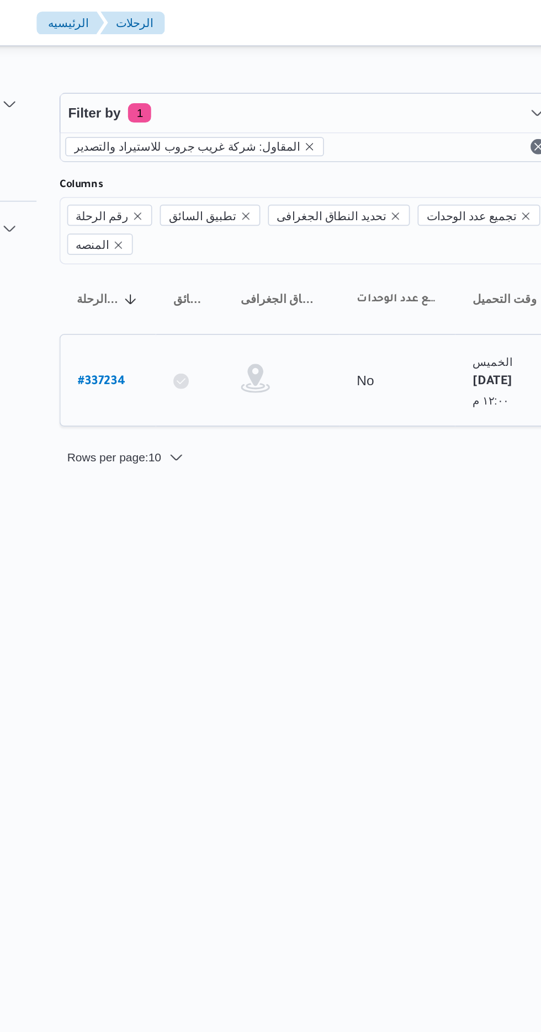
click at [161, 210] on link "# 337234" at bounding box center [167, 217] width 27 height 15
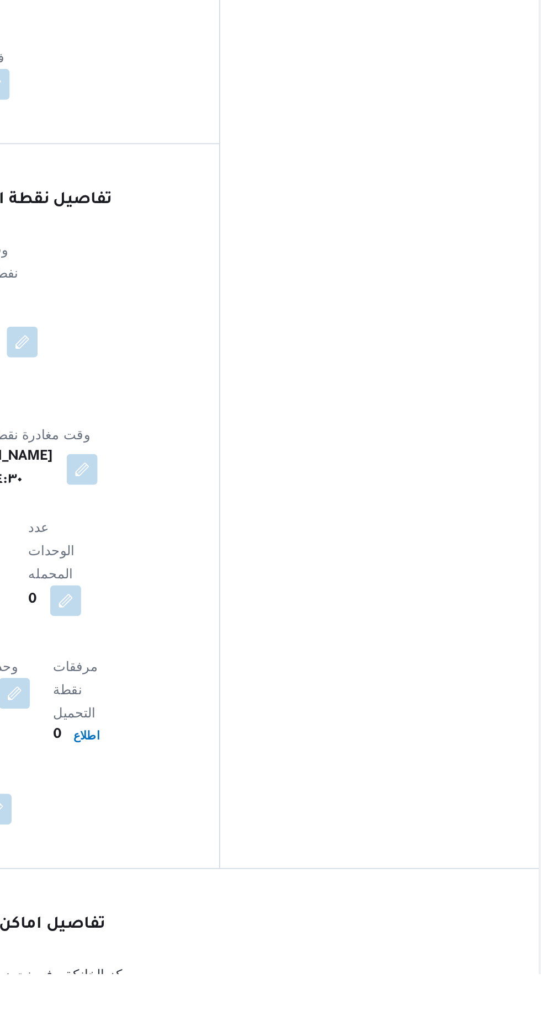
scroll to position [672, 0]
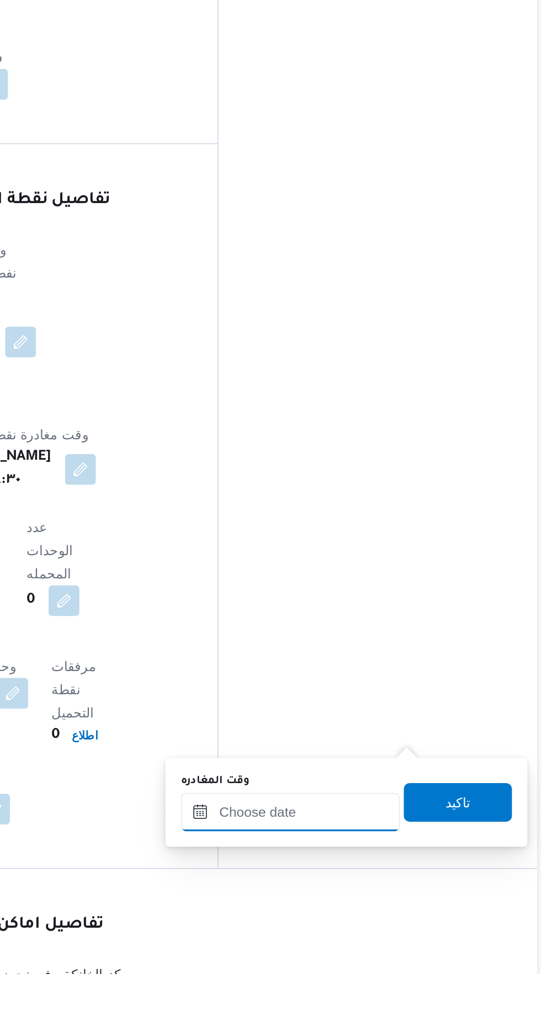
click at [371, 936] on input "وقت المغادره" at bounding box center [386, 939] width 125 height 22
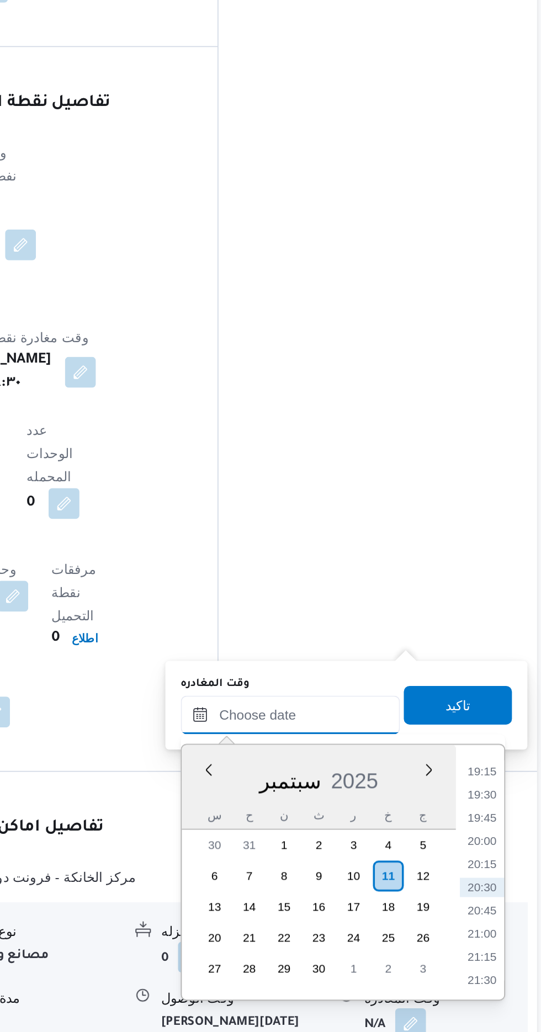
scroll to position [760, 0]
click at [493, 919] on li "20:00" at bounding box center [495, 923] width 25 height 11
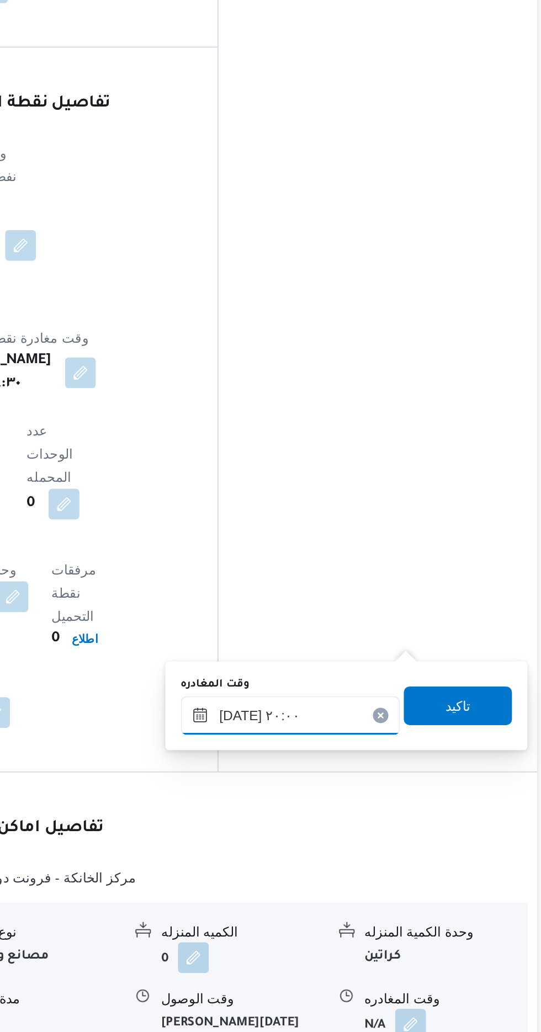
type input "[DATE] ٢٠:٠٠"
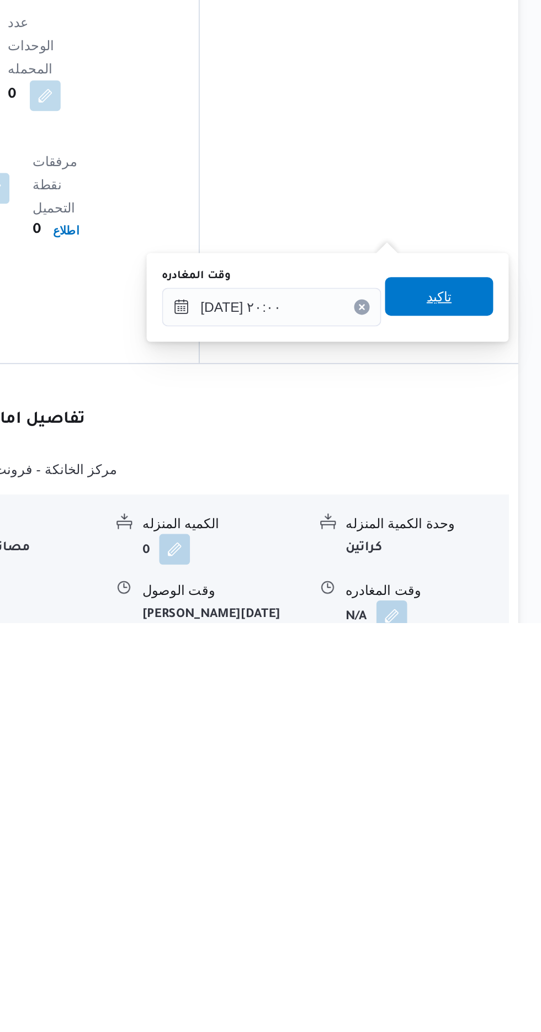
click at [489, 841] on span "تاكيد" at bounding box center [482, 845] width 14 height 13
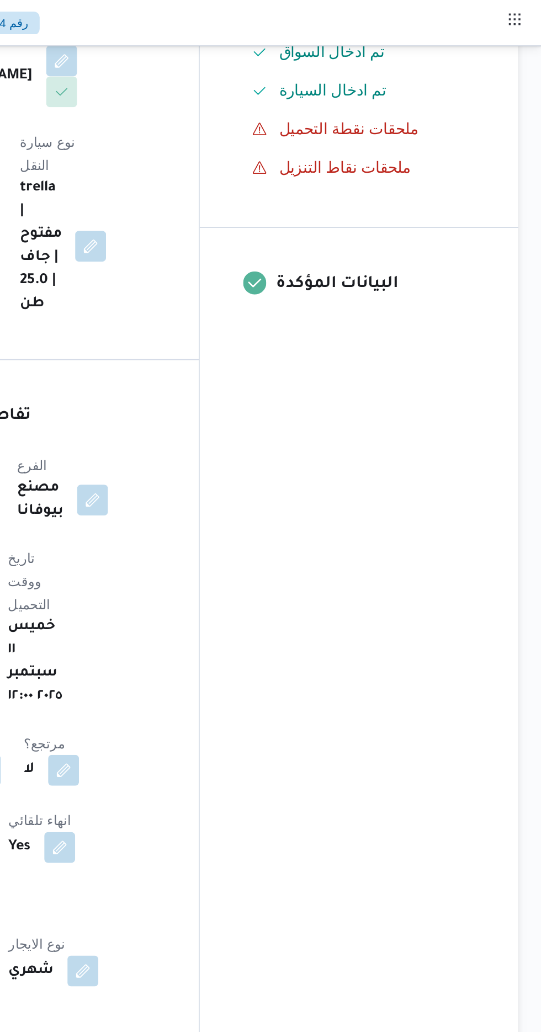
scroll to position [0, 0]
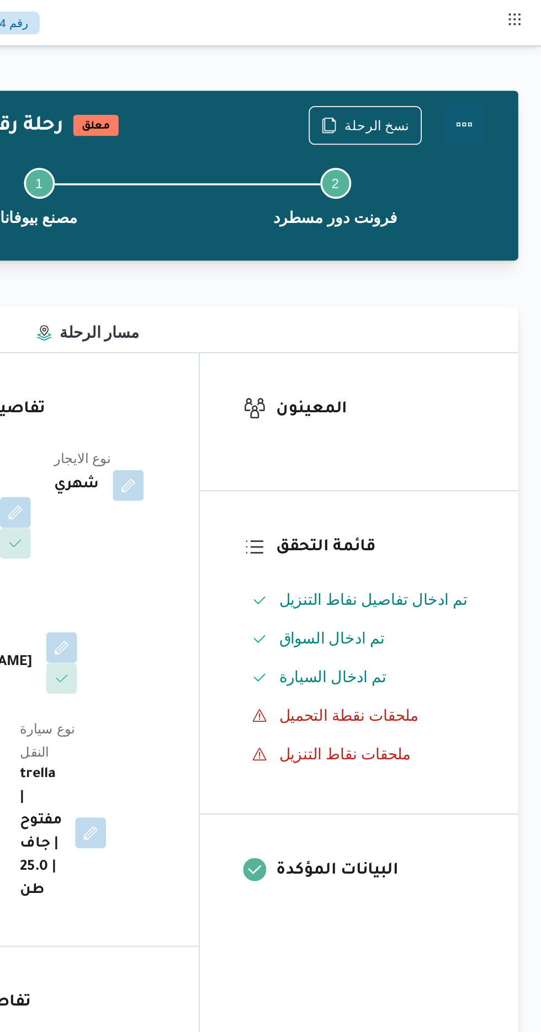
click at [495, 70] on button "Actions" at bounding box center [497, 71] width 22 height 22
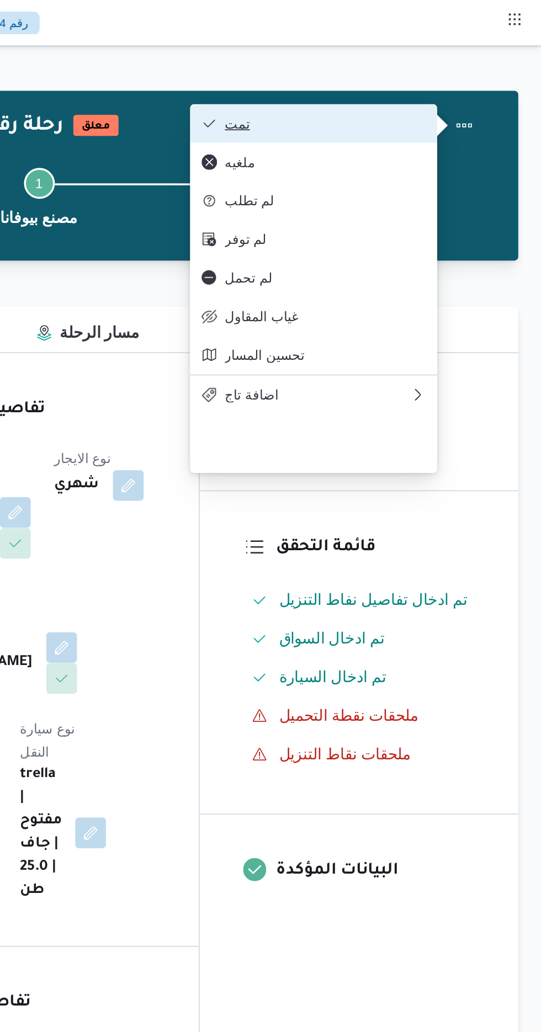
click at [358, 71] on span "تمت" at bounding box center [411, 70] width 128 height 9
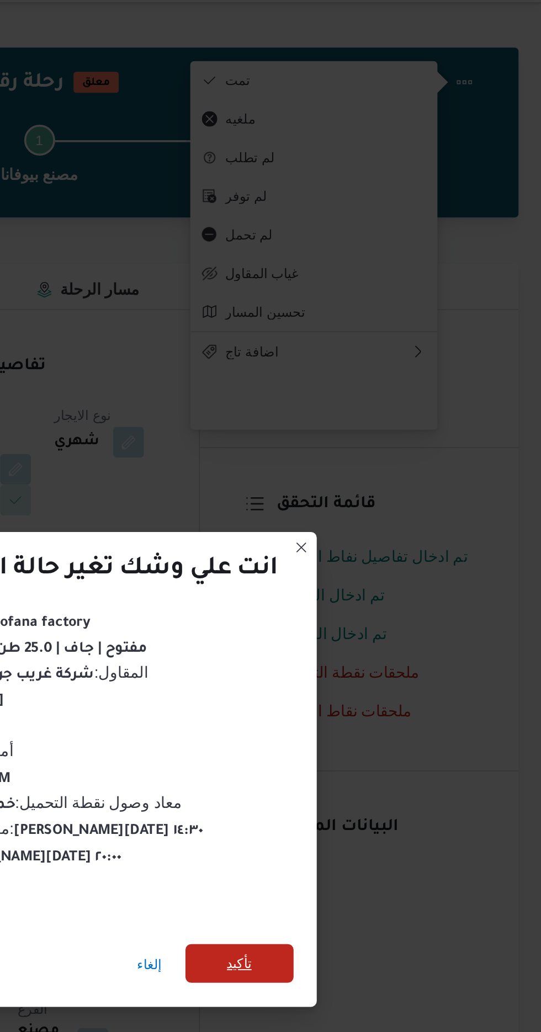
click at [355, 564] on span "تأكيد" at bounding box center [368, 575] width 62 height 22
